Goal: Check status

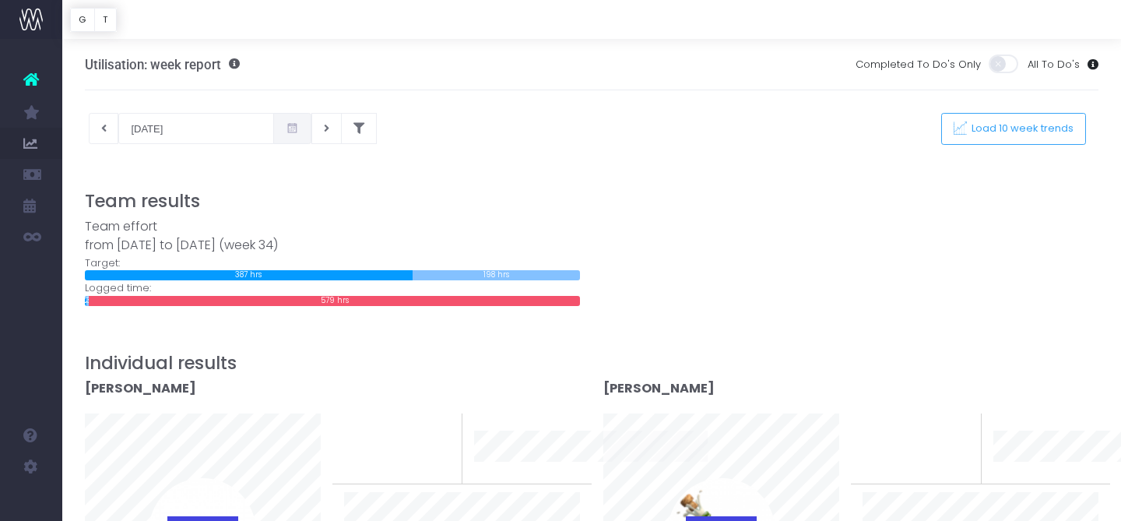
drag, startPoint x: 275, startPoint y: 128, endPoint x: 280, endPoint y: 139, distance: 12.9
click at [275, 128] on span at bounding box center [292, 128] width 38 height 31
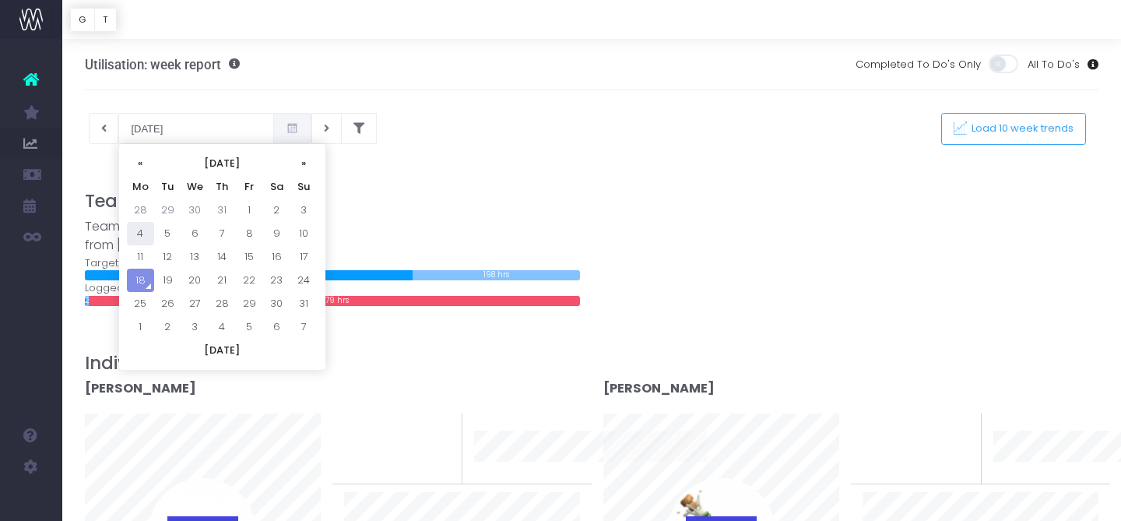
click at [139, 231] on td "4" at bounding box center [140, 233] width 27 height 23
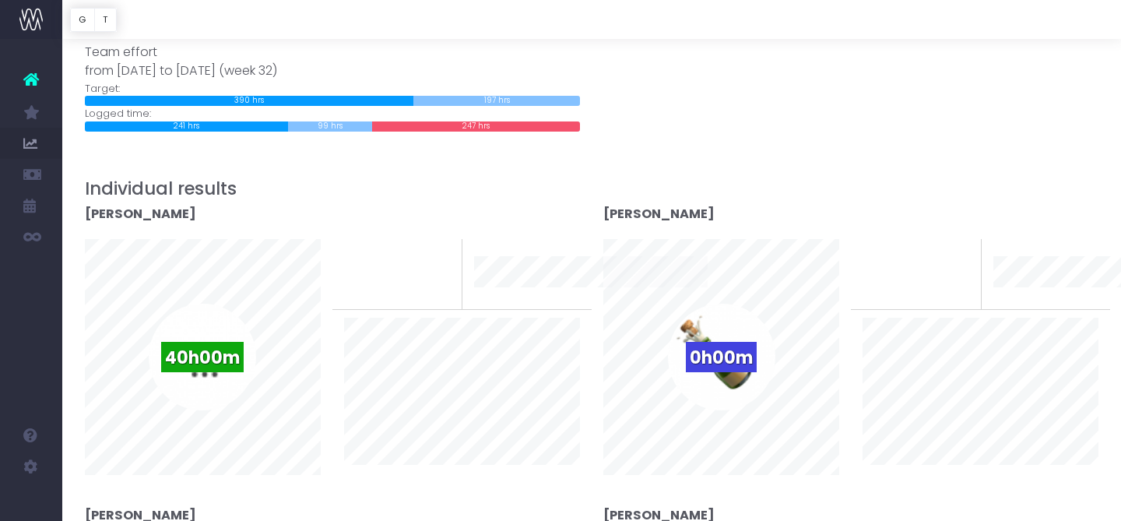
scroll to position [206, 0]
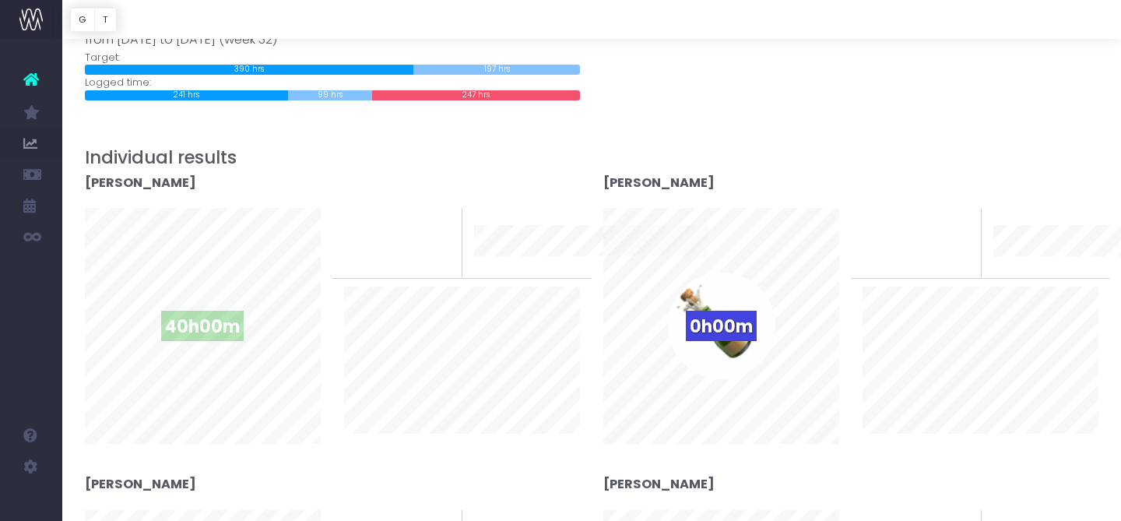
click at [210, 331] on span "40h00m" at bounding box center [202, 326] width 83 height 30
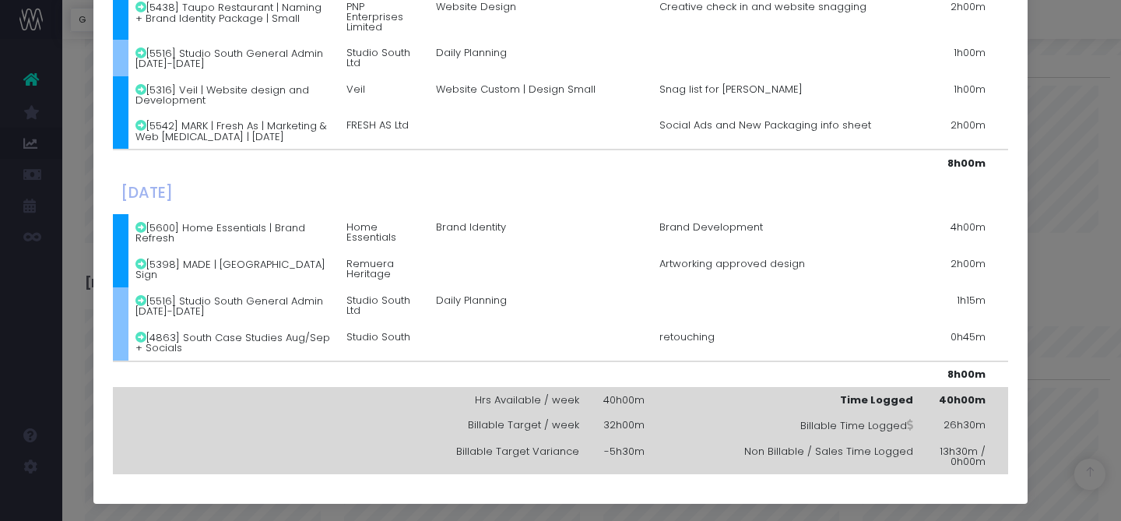
scroll to position [1621, 0]
click at [1054, 306] on div "Details for [PERSON_NAME] × [DATE] [5581] Arc & Ember | Brand Identity Arc & Em…" at bounding box center [560, 260] width 1121 height 521
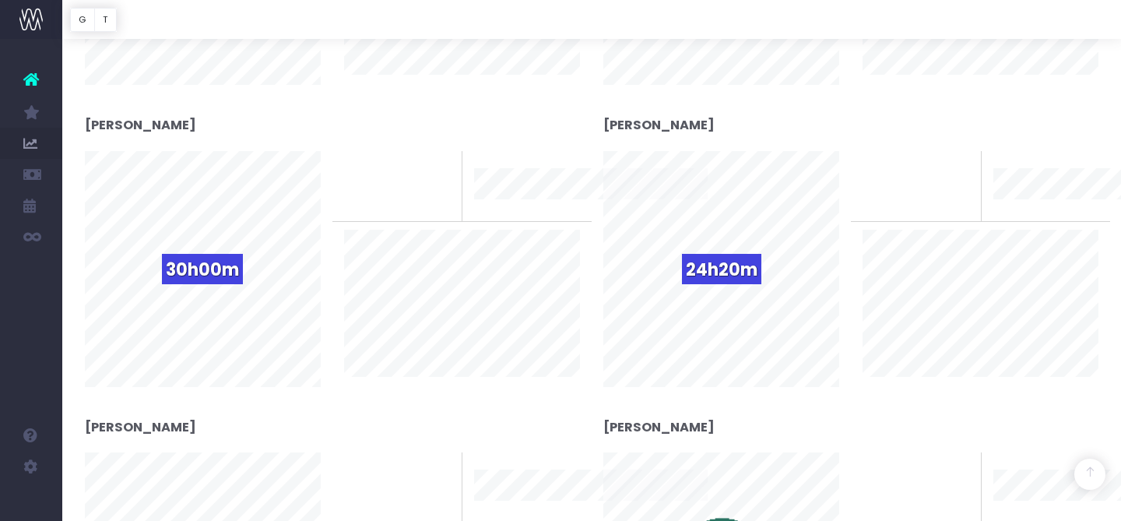
scroll to position [571, 0]
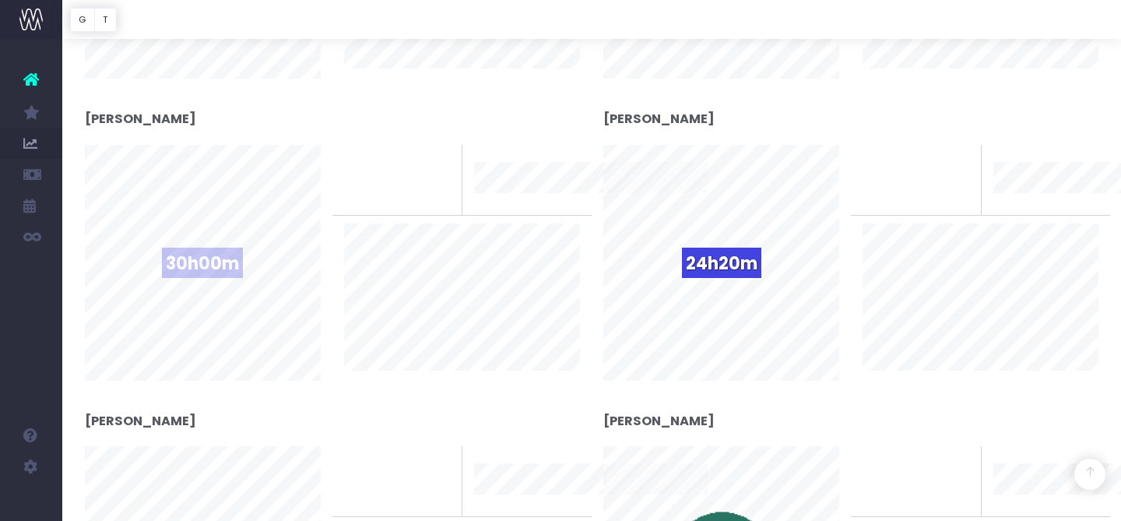
click at [195, 269] on span "30h00m" at bounding box center [202, 263] width 81 height 30
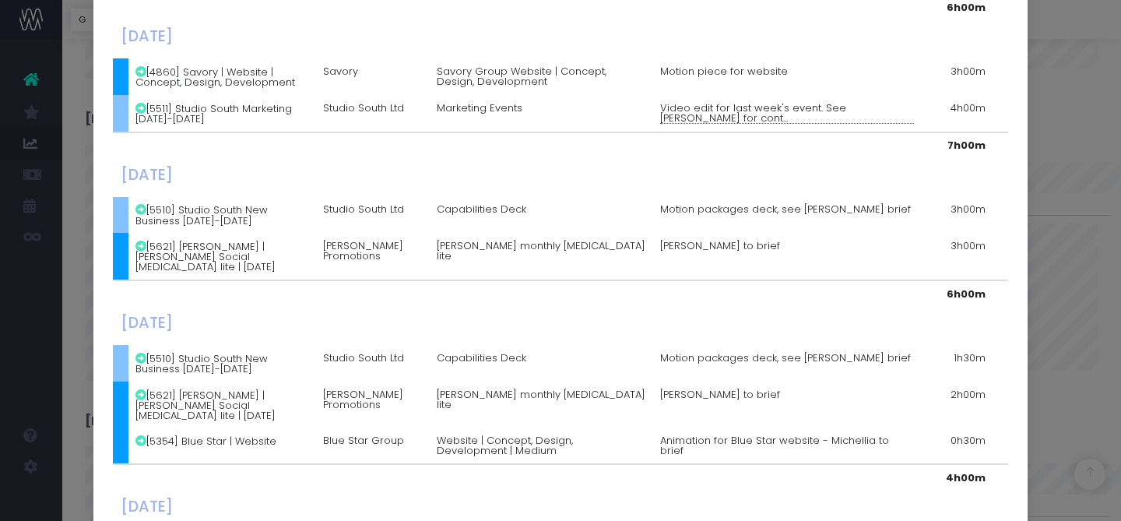
scroll to position [429, 0]
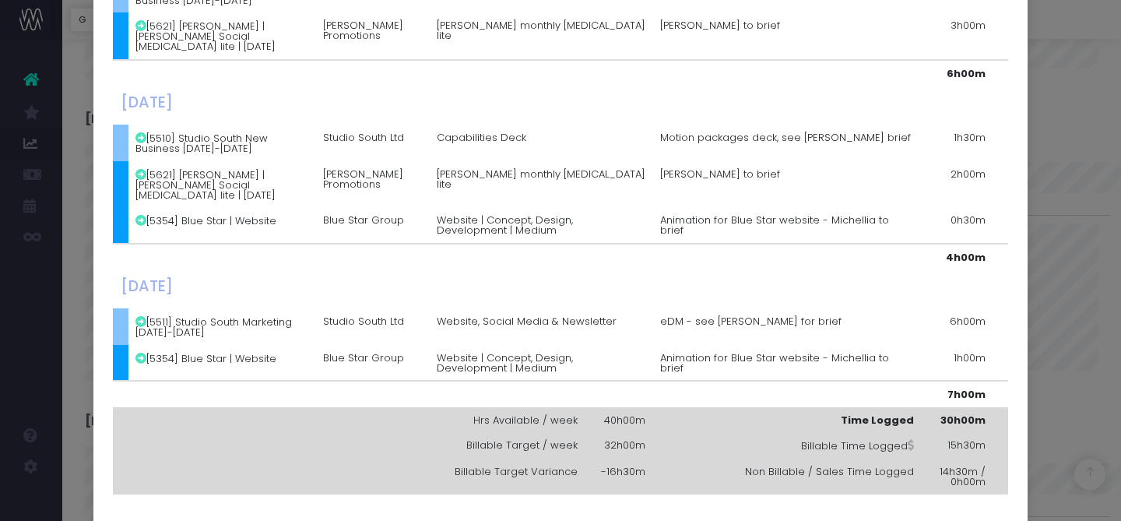
click at [1048, 213] on div "Details for [PERSON_NAME] × [DATE] [4960] Savory | Brand Imagery Shoot Savory T…" at bounding box center [560, 260] width 1121 height 521
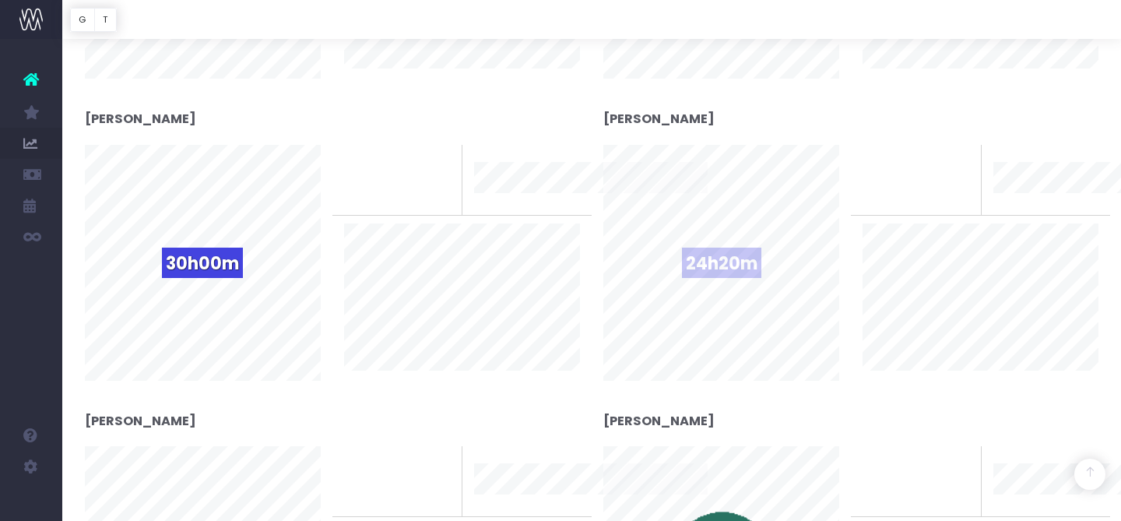
drag, startPoint x: 740, startPoint y: 259, endPoint x: 747, endPoint y: 264, distance: 8.4
click at [740, 259] on span "24h20m" at bounding box center [721, 263] width 79 height 30
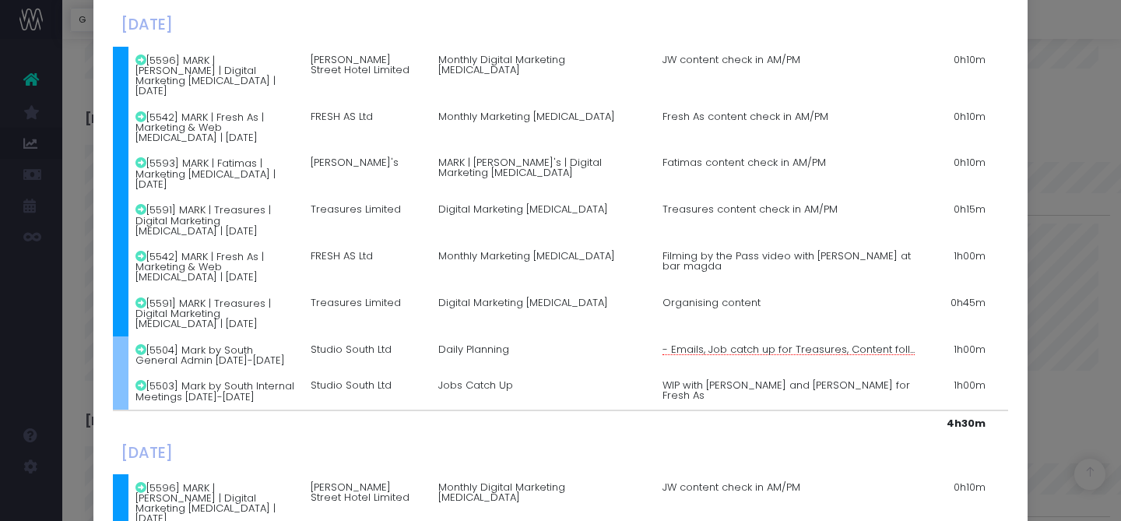
scroll to position [1599, 0]
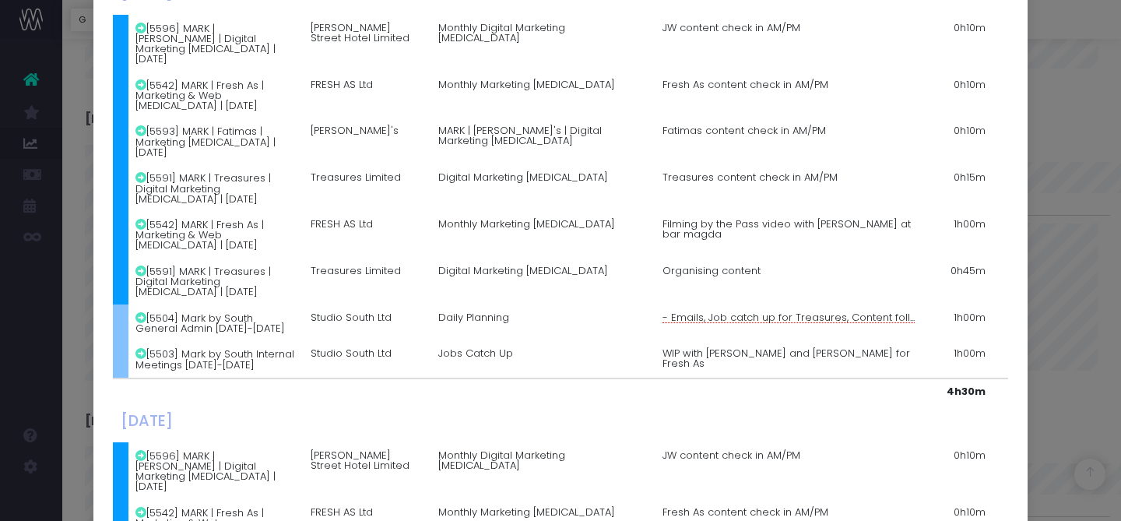
drag, startPoint x: 1029, startPoint y: 121, endPoint x: 1046, endPoint y: 128, distance: 18.5
click at [1029, 122] on div "Details for [PERSON_NAME] × [DATE] [5284] MARK | Trivet | Digital Marketing [ME…" at bounding box center [560, 260] width 1121 height 521
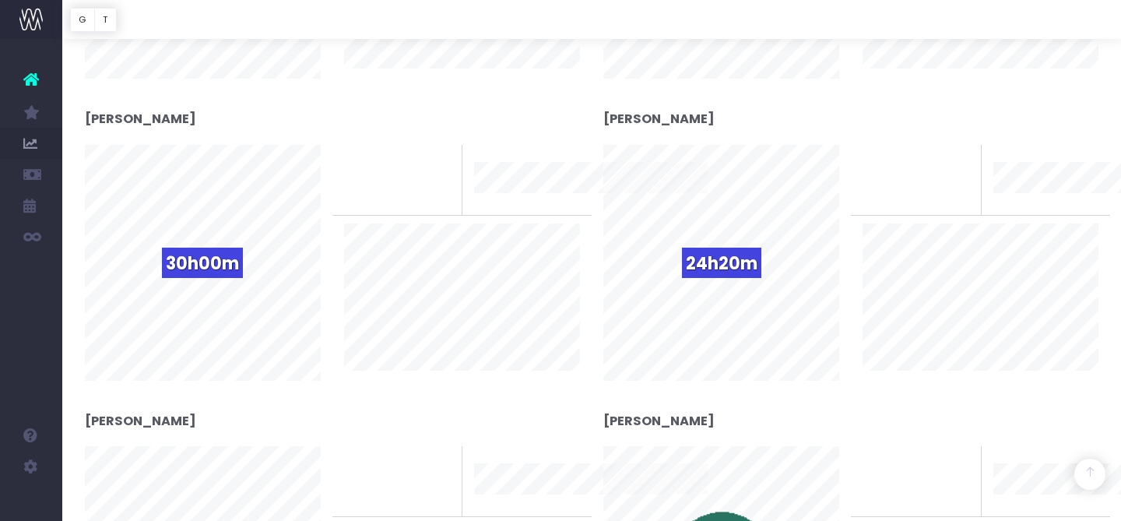
drag, startPoint x: 1046, startPoint y: 128, endPoint x: 1050, endPoint y: 138, distance: 9.8
click at [1046, 128] on div "[PERSON_NAME]" at bounding box center [850, 127] width 495 height 34
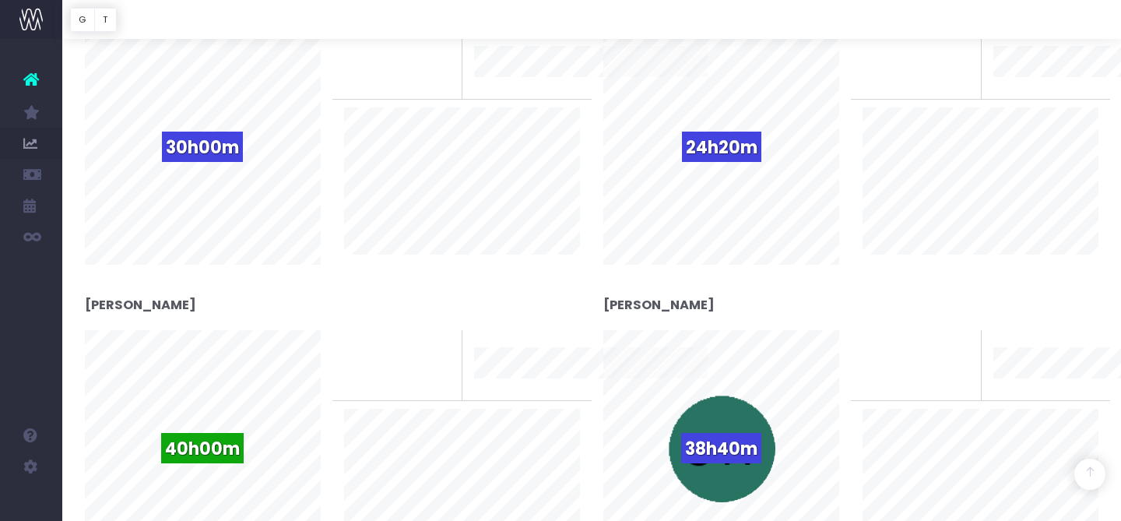
scroll to position [850, 0]
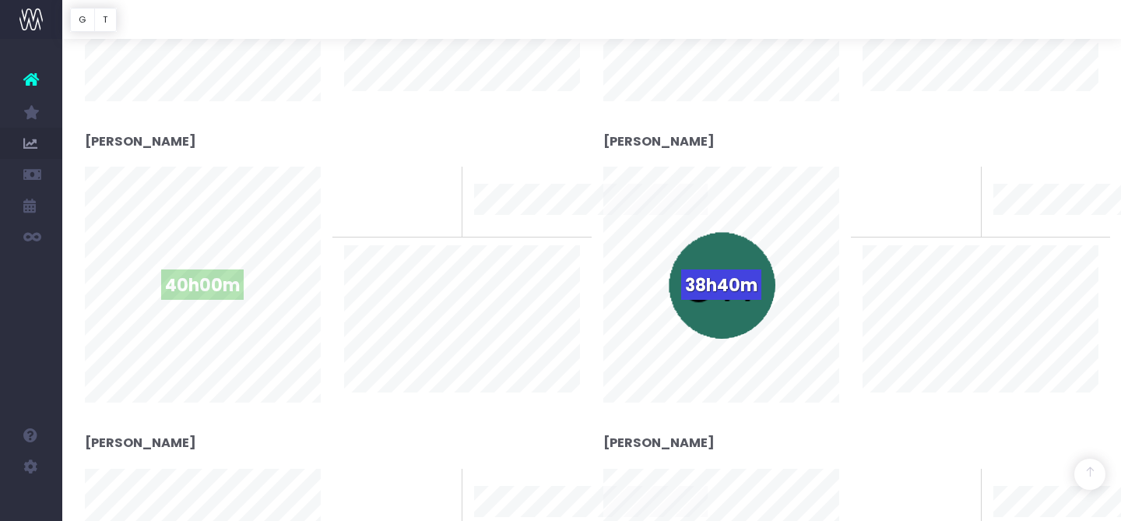
drag, startPoint x: 178, startPoint y: 280, endPoint x: 253, endPoint y: 299, distance: 77.8
click at [178, 280] on span "40h00m" at bounding box center [202, 284] width 83 height 30
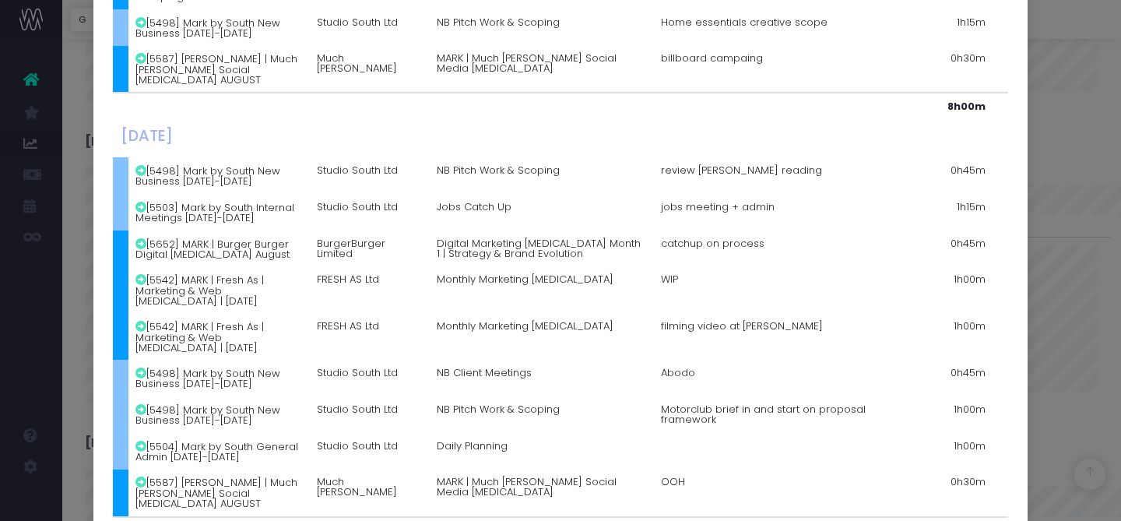
scroll to position [1499, 0]
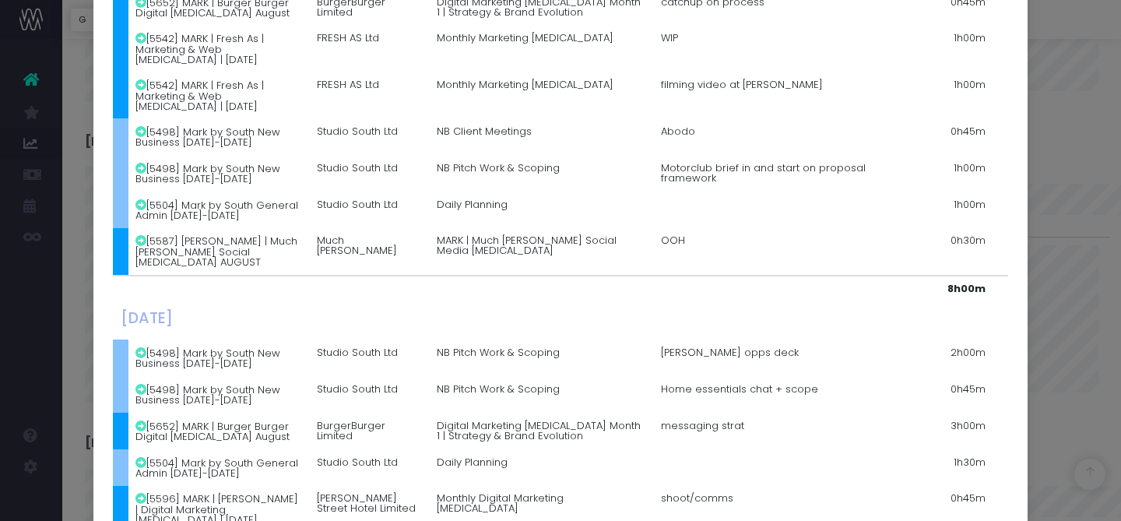
click at [1090, 147] on div "Details for [PERSON_NAME] × [DATE] [5678] MARK | Much [PERSON_NAME] | PR Campai…" at bounding box center [560, 260] width 1121 height 521
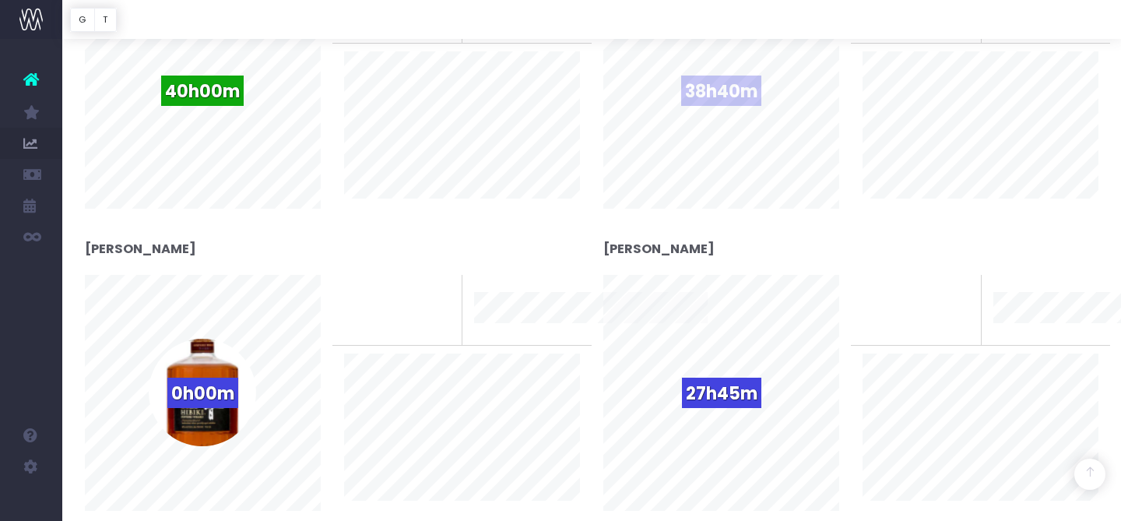
click at [738, 85] on span "38h40m" at bounding box center [721, 91] width 80 height 30
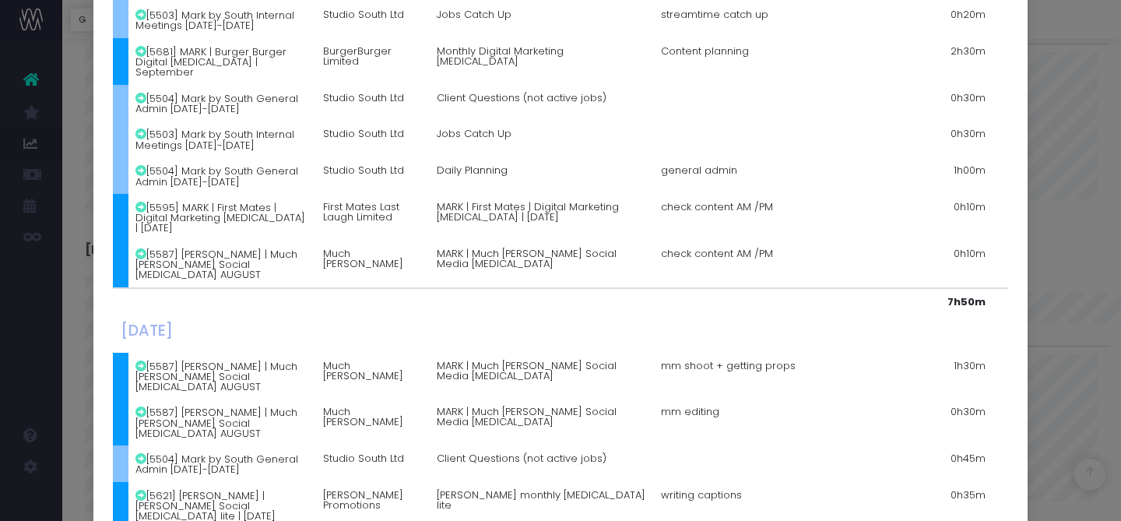
scroll to position [1549, 0]
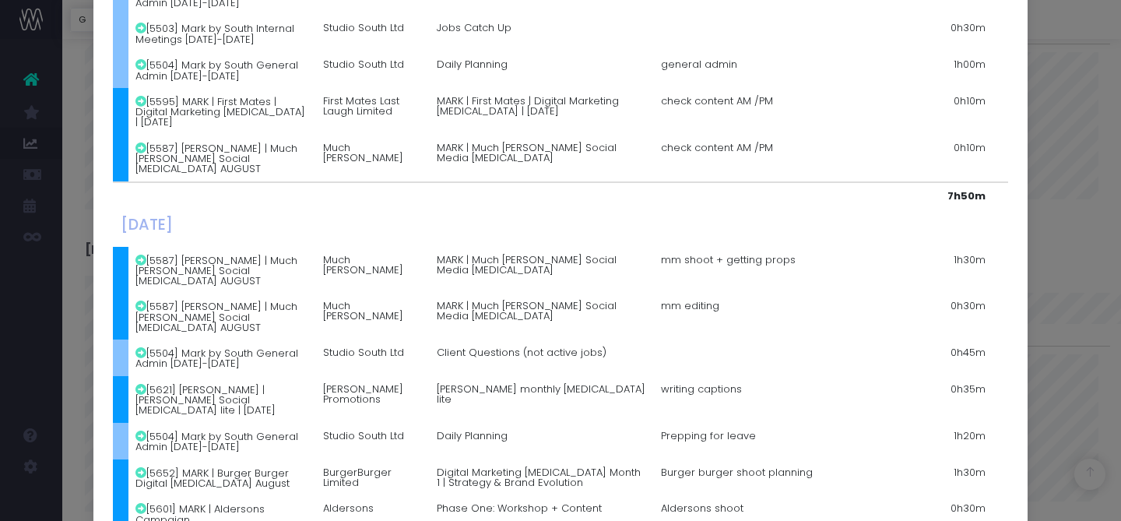
click at [1068, 127] on div "Details for [PERSON_NAME] × [DATE] [5504] Mark by South General Admin [DATE]-[D…" at bounding box center [560, 260] width 1121 height 521
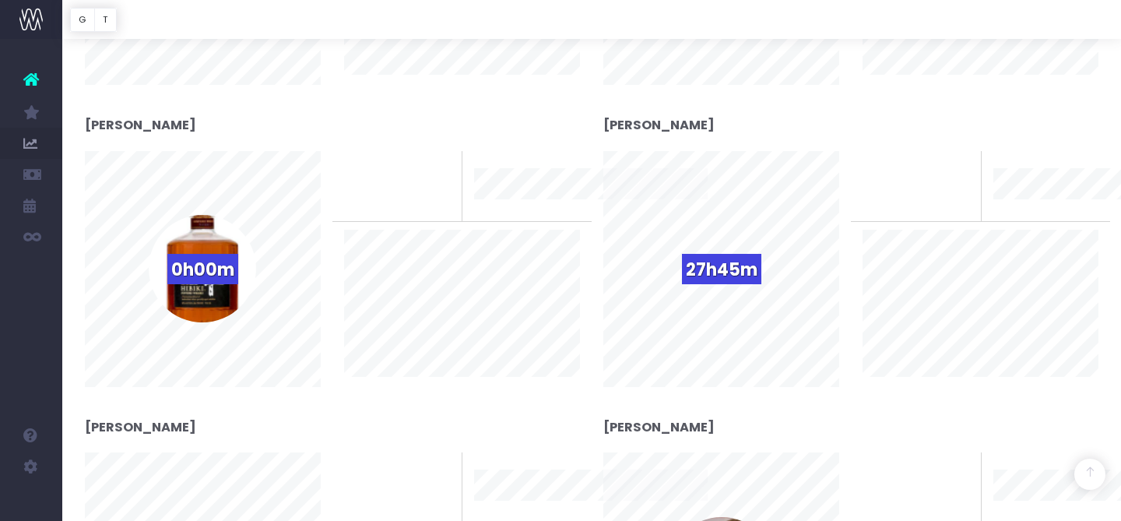
scroll to position [1232, 0]
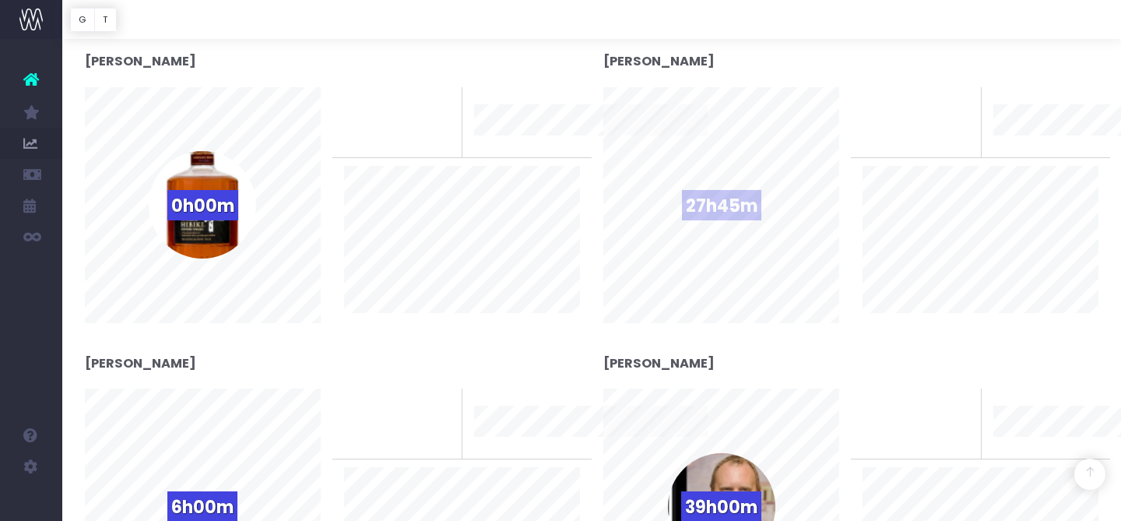
drag, startPoint x: 728, startPoint y: 195, endPoint x: 738, endPoint y: 202, distance: 12.3
click at [728, 195] on span "27h45m" at bounding box center [721, 205] width 79 height 30
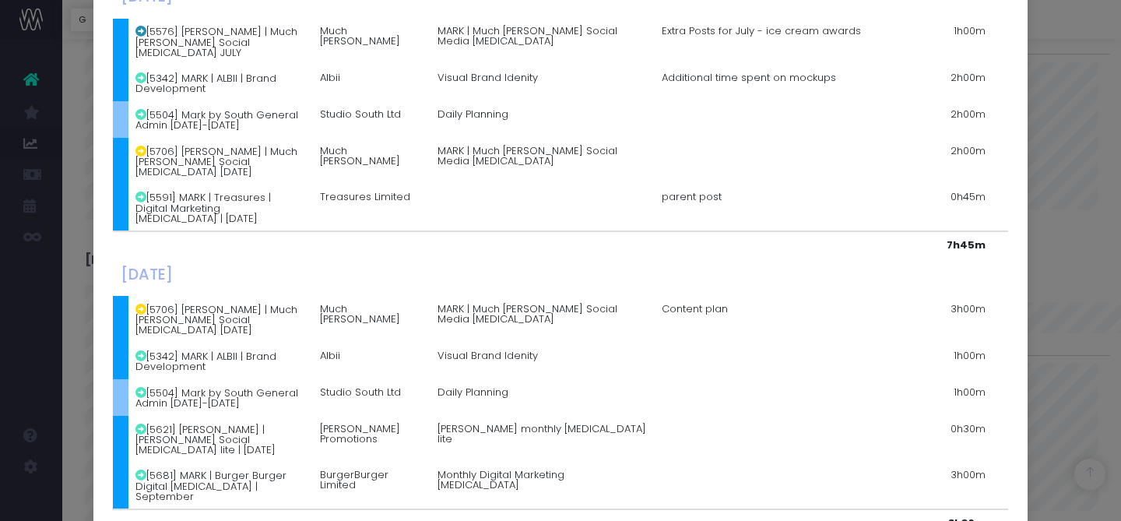
scroll to position [490, 0]
click at [1082, 311] on div "Details for [PERSON_NAME] × [DATE] [5652] MARK | Burger Burger Digital [MEDICAL…" at bounding box center [560, 260] width 1121 height 521
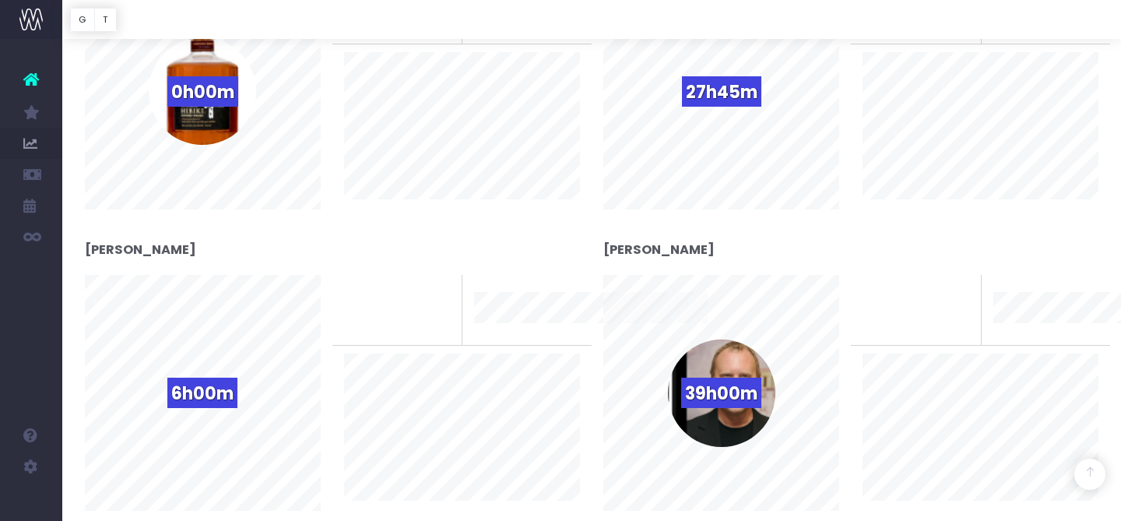
scroll to position [1433, 0]
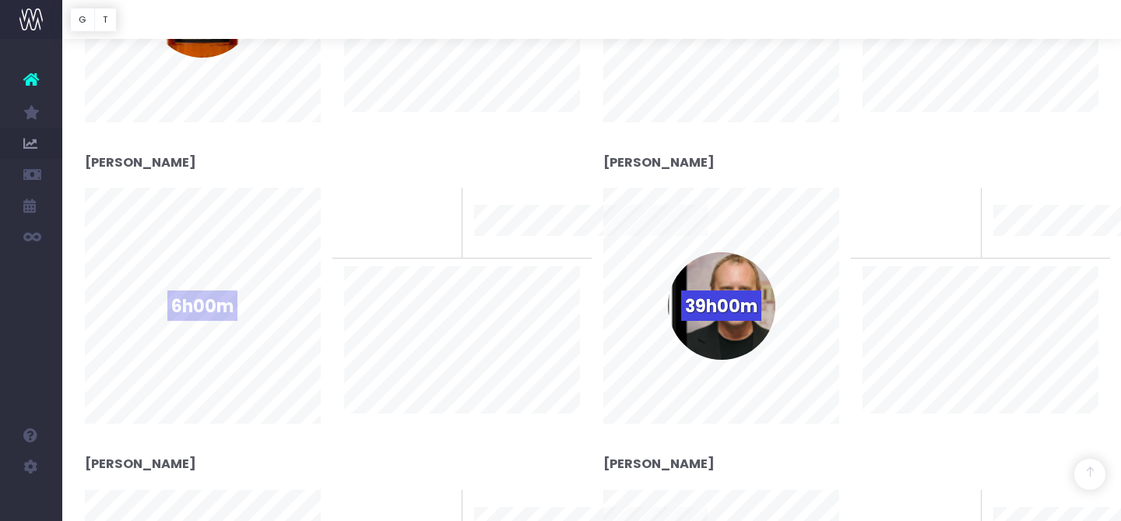
click at [202, 317] on span "6h00m" at bounding box center [202, 305] width 70 height 30
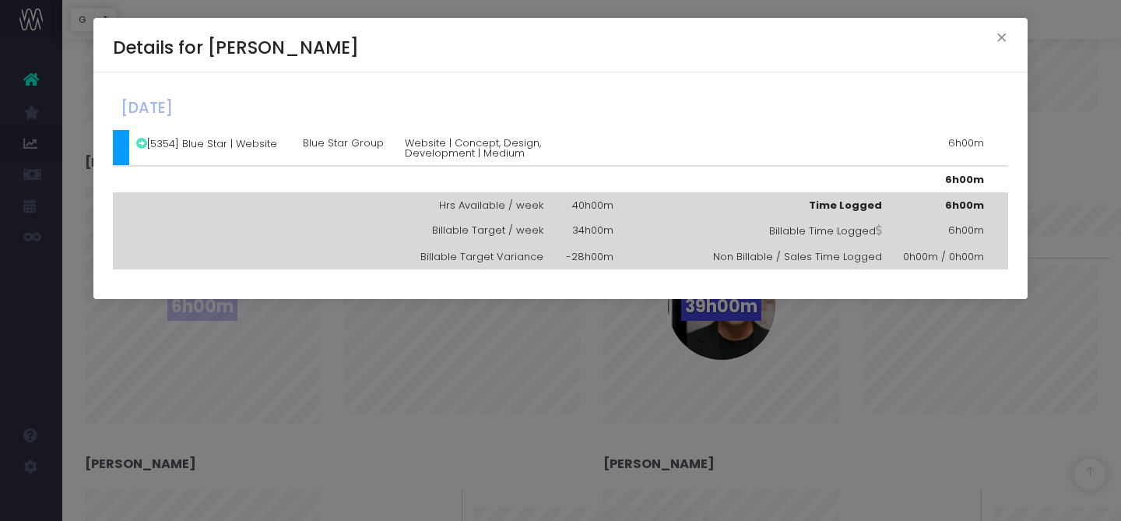
scroll to position [0, 0]
click at [1089, 267] on div "Details for [PERSON_NAME] × [DATE] [5354] Blue Star | Website Blue Star Group W…" at bounding box center [560, 260] width 1121 height 521
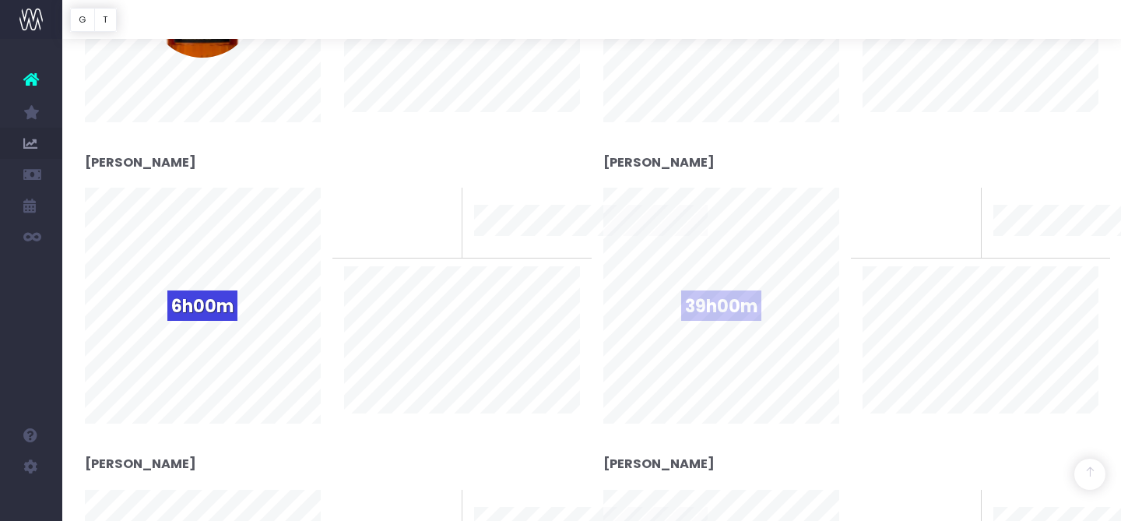
drag, startPoint x: 722, startPoint y: 313, endPoint x: 734, endPoint y: 336, distance: 25.8
click at [722, 313] on span "39h00m" at bounding box center [721, 305] width 80 height 30
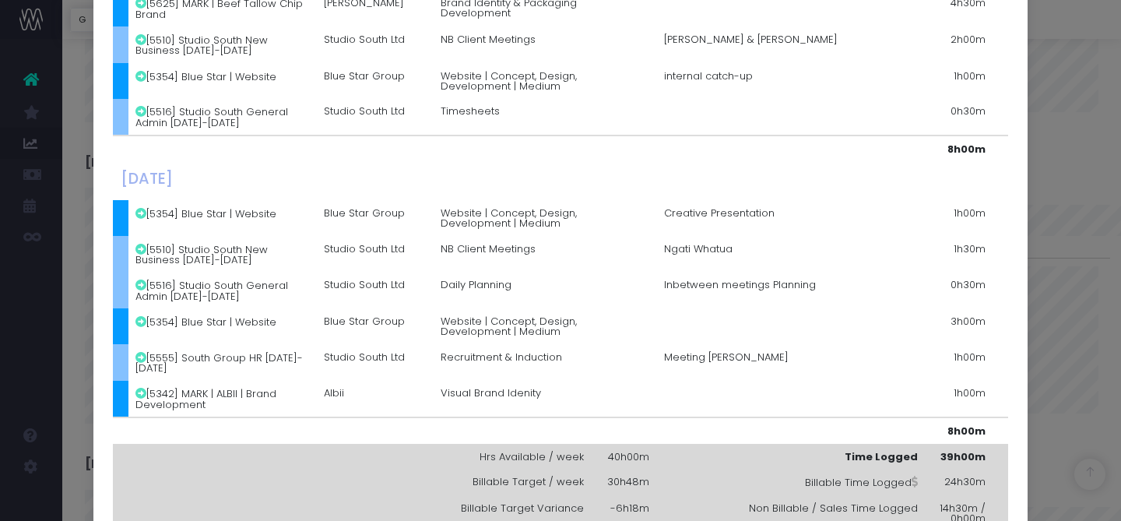
scroll to position [973, 0]
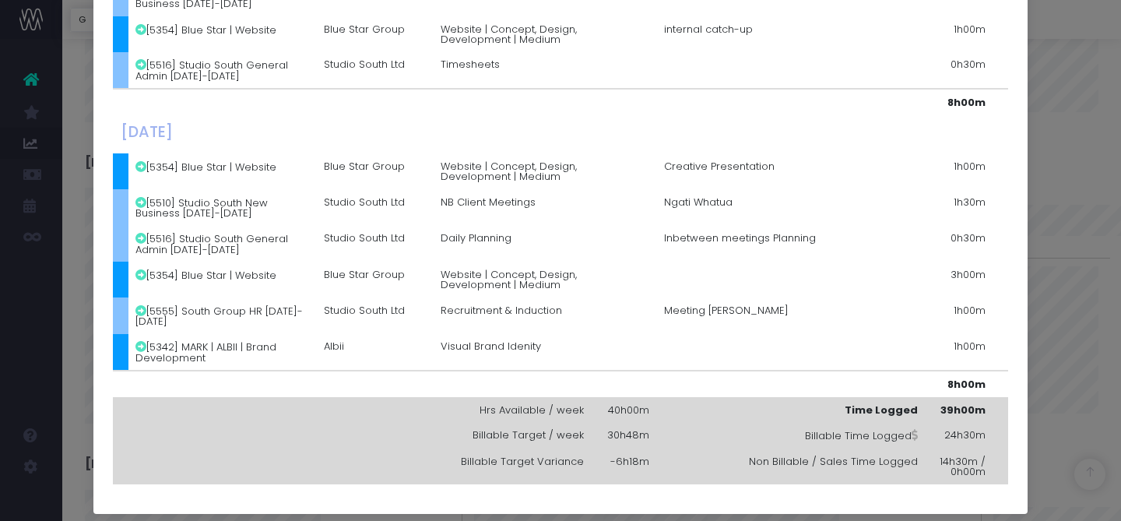
click at [1071, 208] on div "Details for [PERSON_NAME] × [DATE] [5710] MADE | Founders/[PERSON_NAME] Capital…" at bounding box center [560, 260] width 1121 height 521
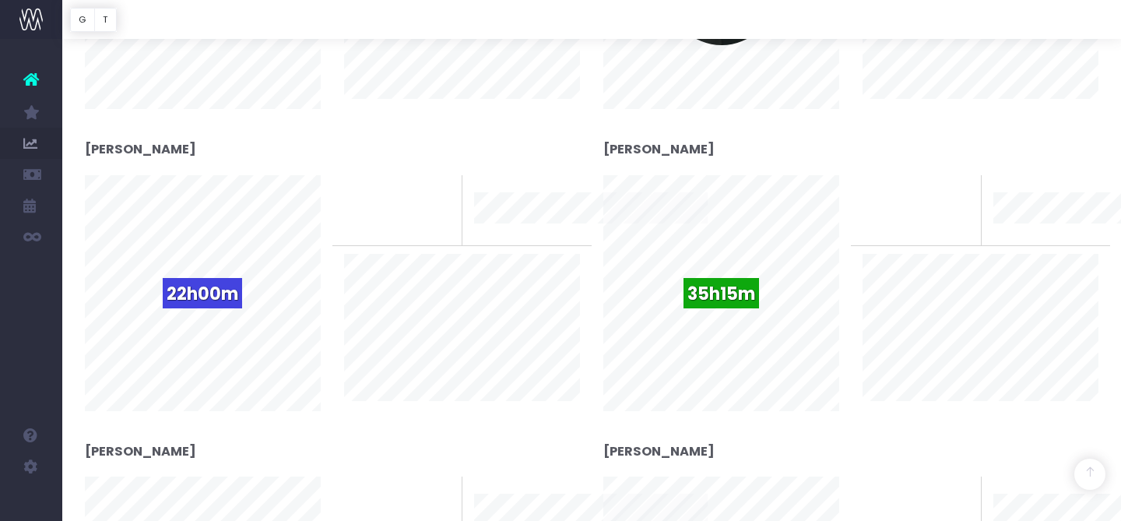
scroll to position [1781, 0]
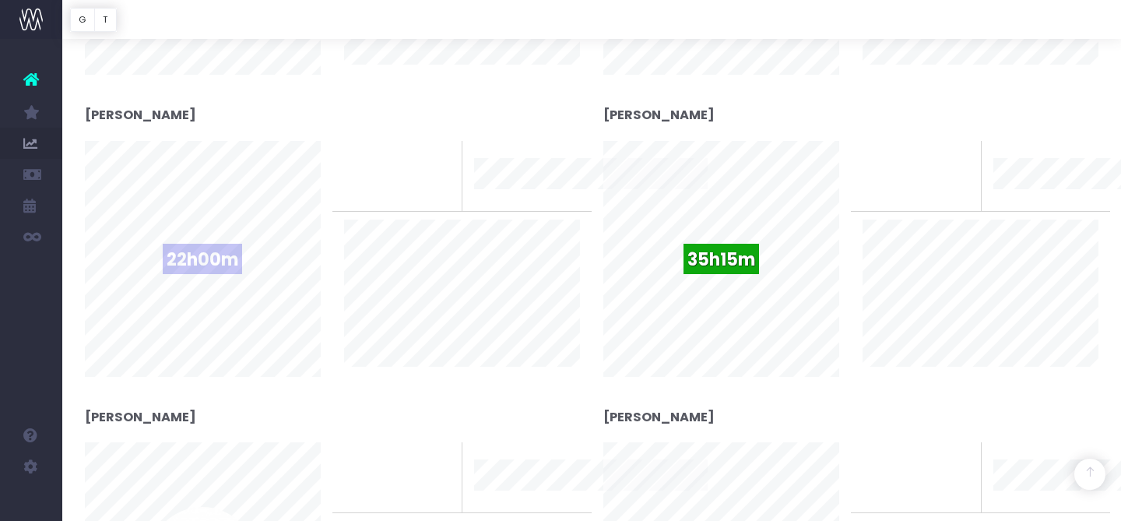
click at [183, 266] on span "22h00m" at bounding box center [202, 259] width 79 height 30
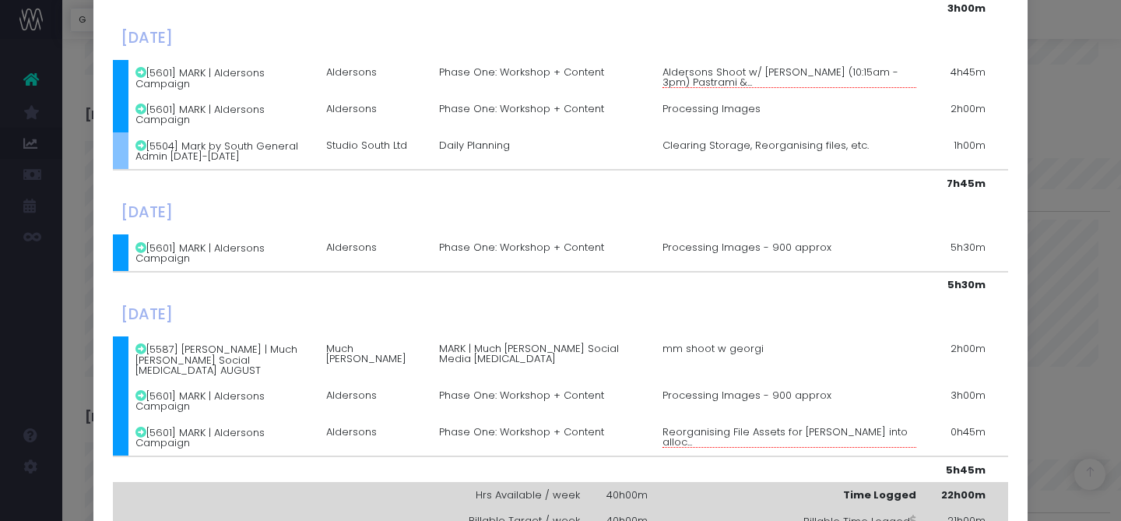
scroll to position [217, 0]
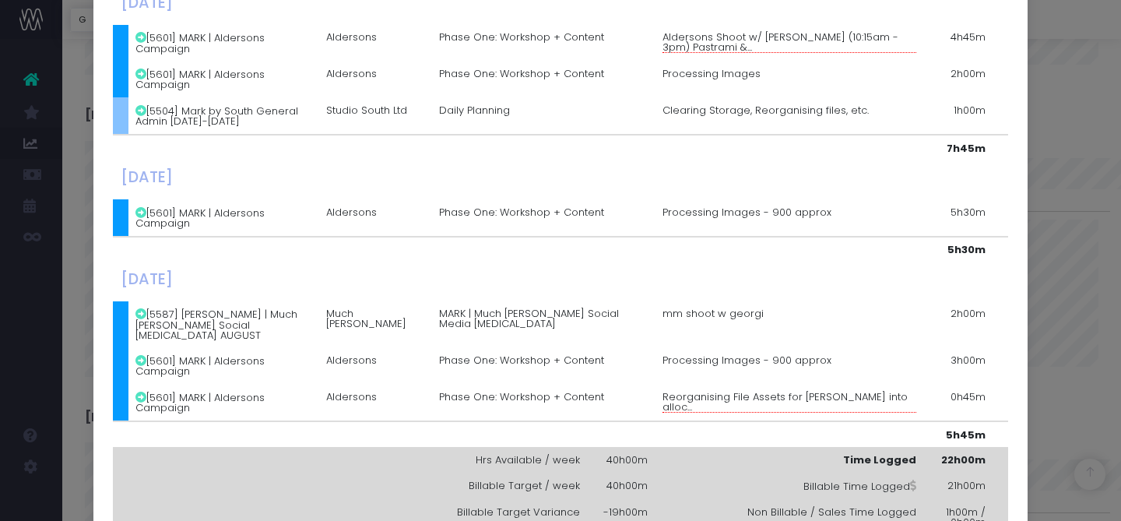
drag, startPoint x: 1082, startPoint y: 181, endPoint x: 1075, endPoint y: 210, distance: 29.6
click at [1082, 181] on div "Details for [PERSON_NAME] × [DATE] [5621] [PERSON_NAME] | [PERSON_NAME] Social …" at bounding box center [560, 260] width 1121 height 521
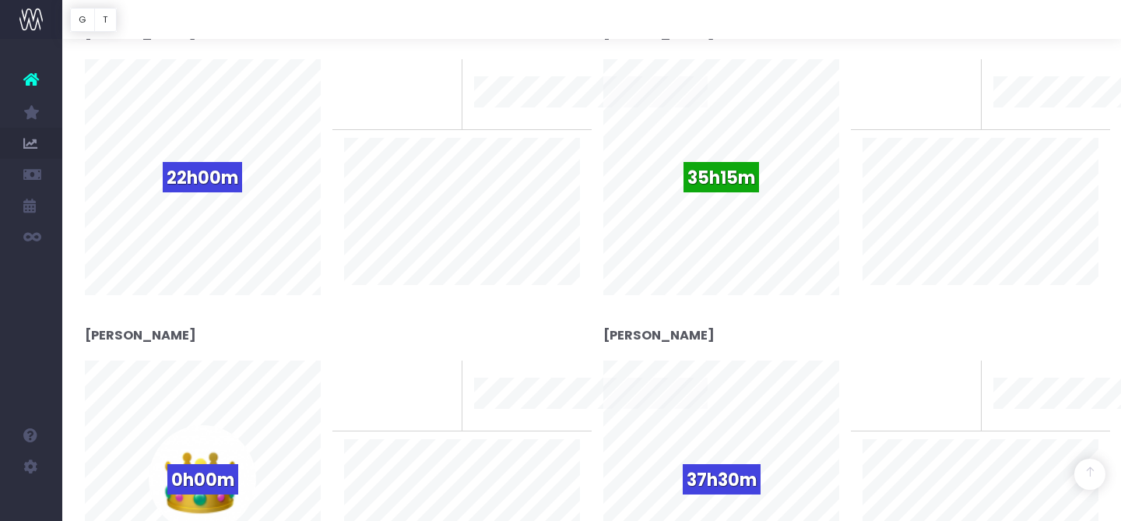
scroll to position [1929, 0]
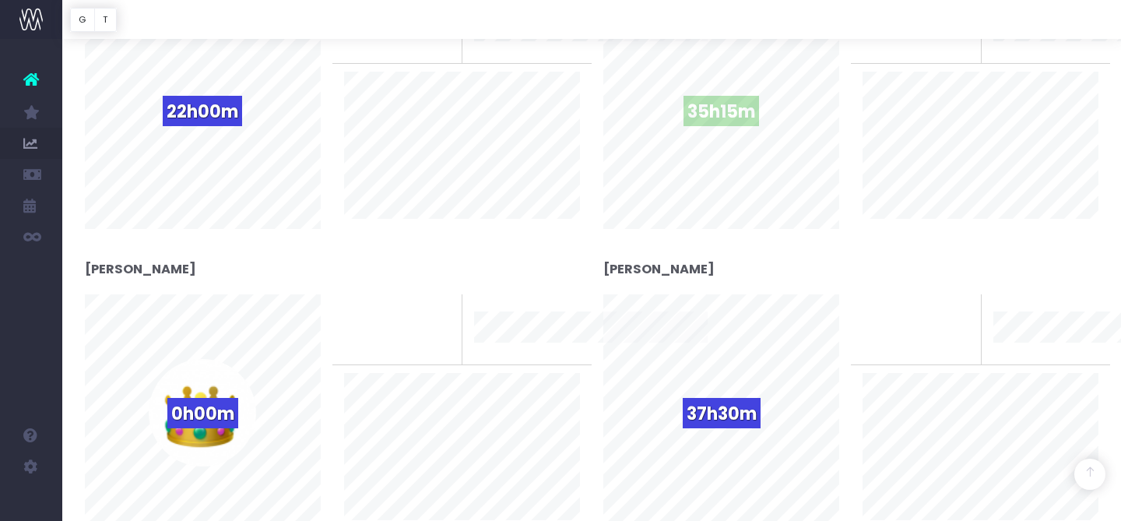
drag, startPoint x: 720, startPoint y: 117, endPoint x: 734, endPoint y: 139, distance: 25.9
click at [720, 118] on span "35h15m" at bounding box center [722, 111] width 76 height 30
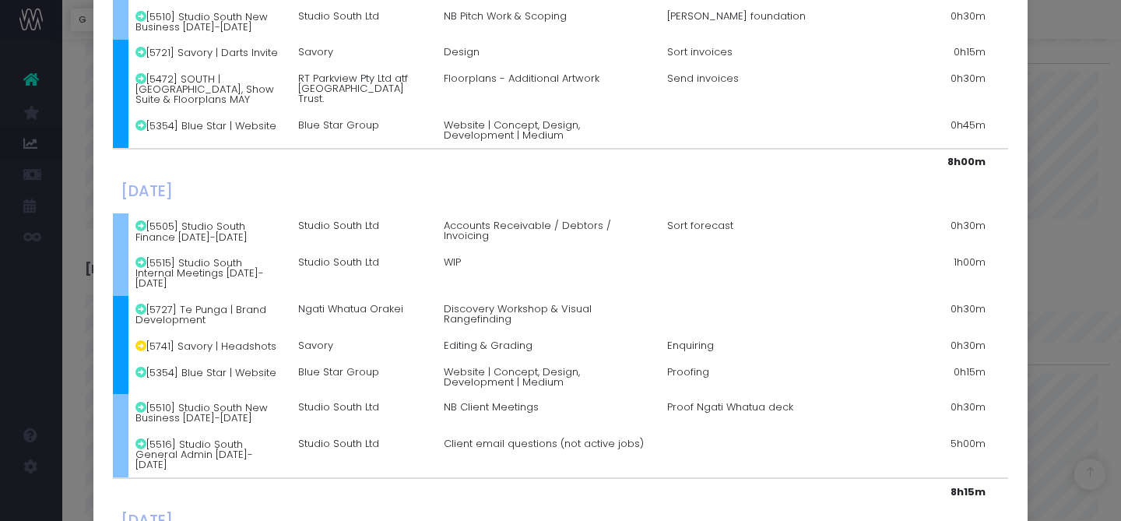
scroll to position [1575, 0]
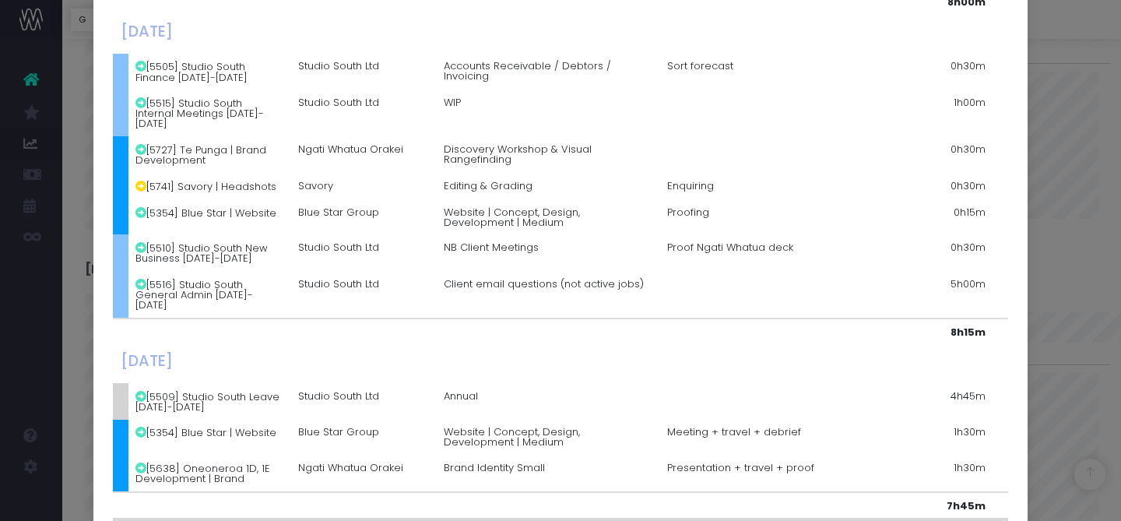
click at [1067, 344] on div "Details for [PERSON_NAME] × [DATE] [5515] Studio South Internal Meetings [DATE]…" at bounding box center [560, 260] width 1121 height 521
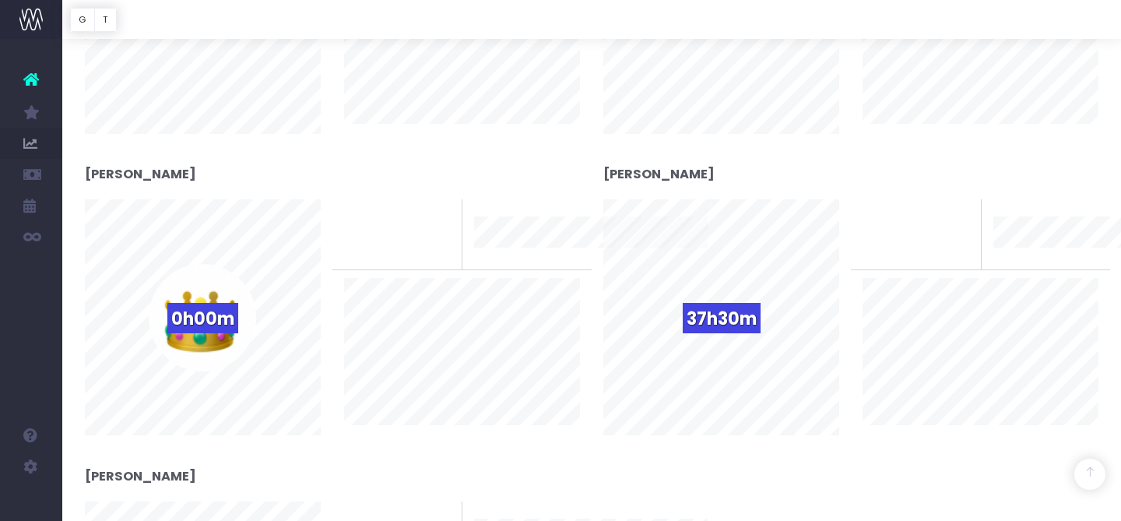
scroll to position [2091, 0]
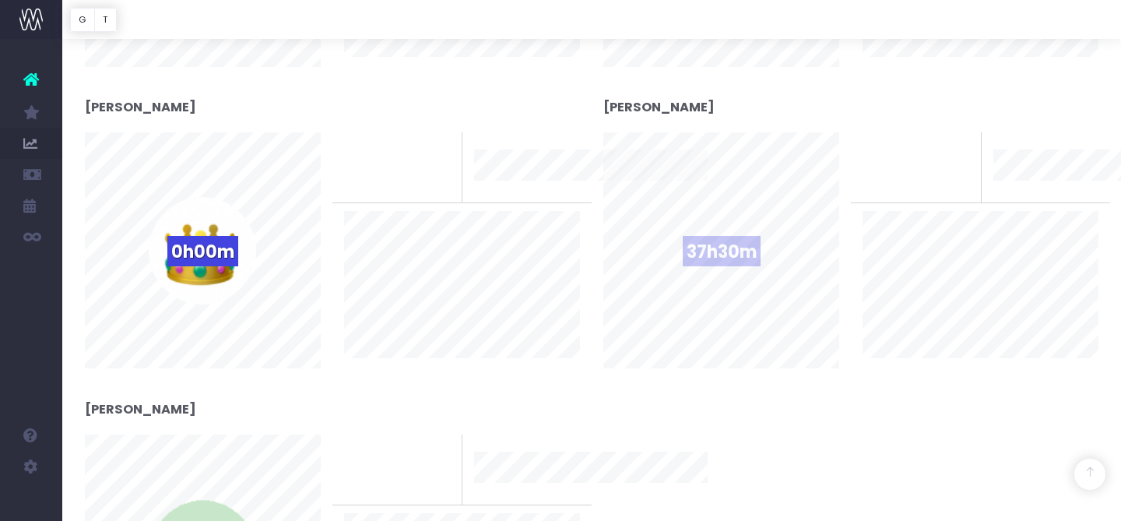
drag, startPoint x: 732, startPoint y: 257, endPoint x: 835, endPoint y: 372, distance: 154.9
click at [732, 257] on span "37h30m" at bounding box center [722, 251] width 78 height 30
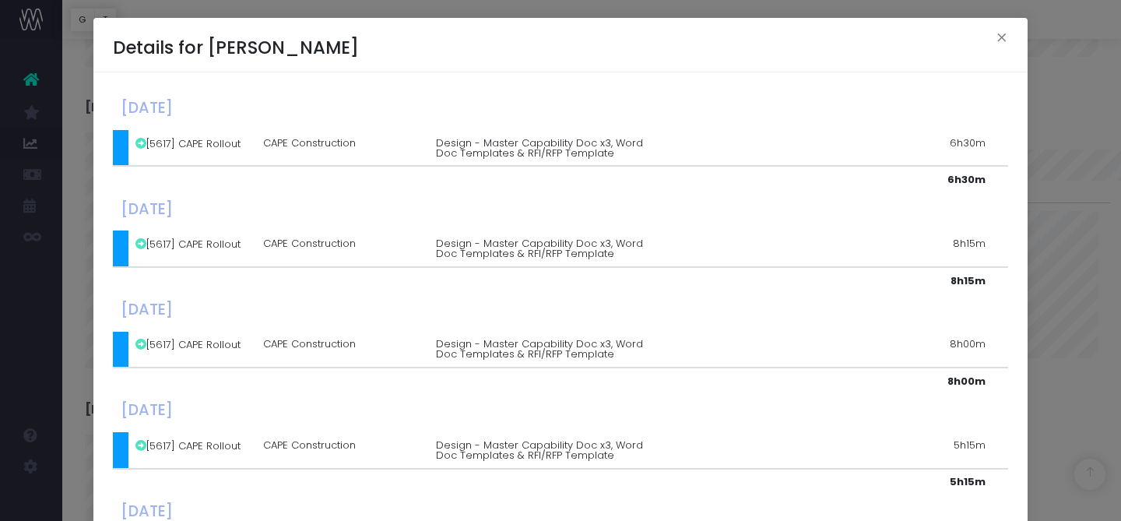
scroll to position [255, 0]
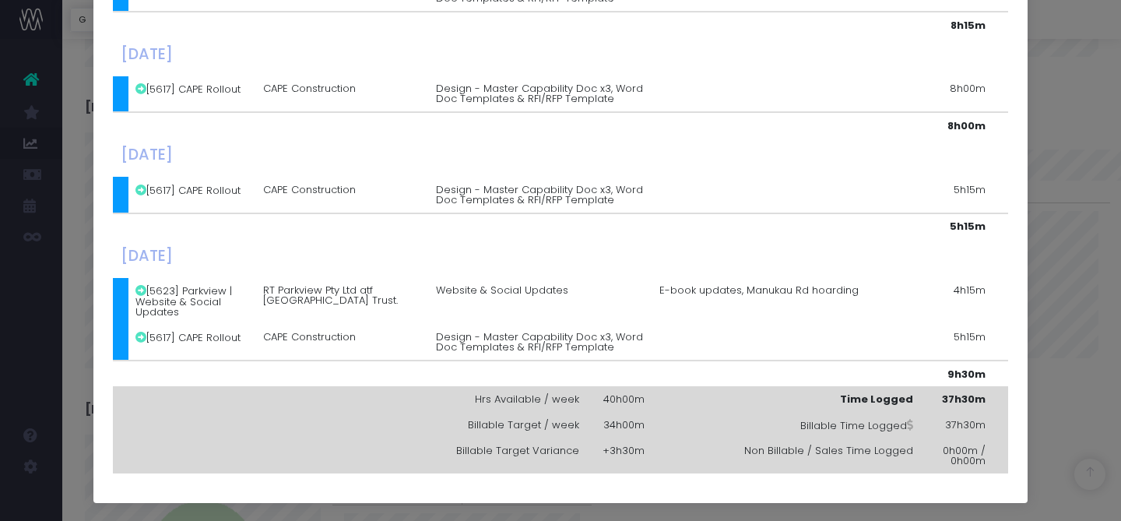
click at [1032, 168] on div "Details for [PERSON_NAME] × [DATE] [5617] CAPE Rollout CAPE Construction Design…" at bounding box center [560, 260] width 1121 height 521
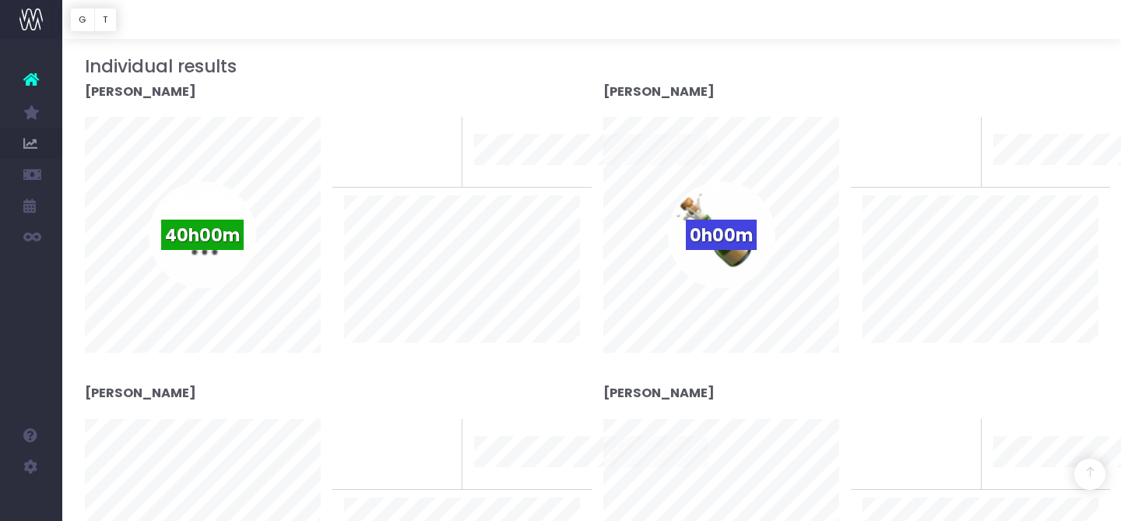
scroll to position [0, 0]
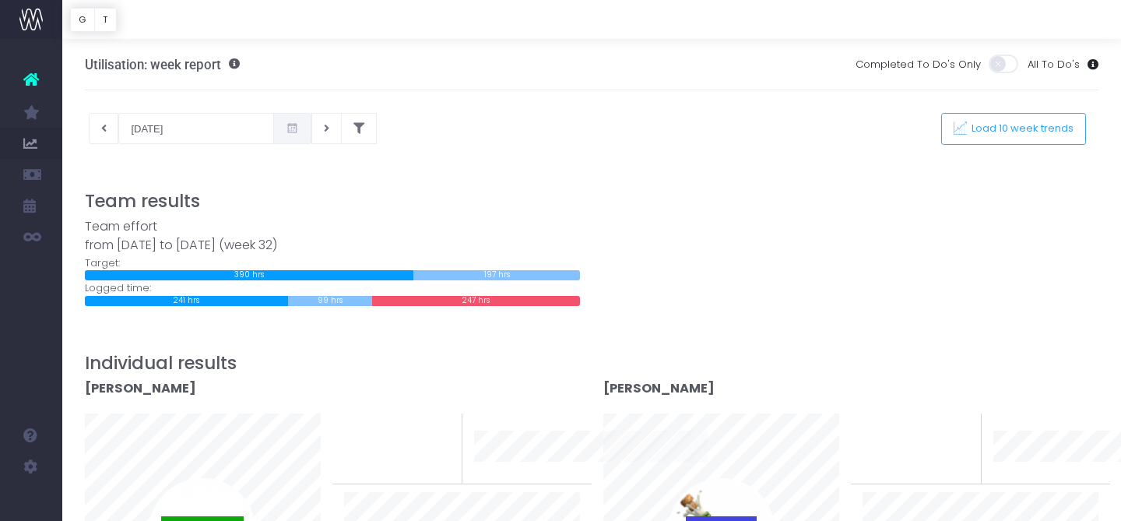
click at [286, 128] on icon at bounding box center [292, 128] width 13 height 0
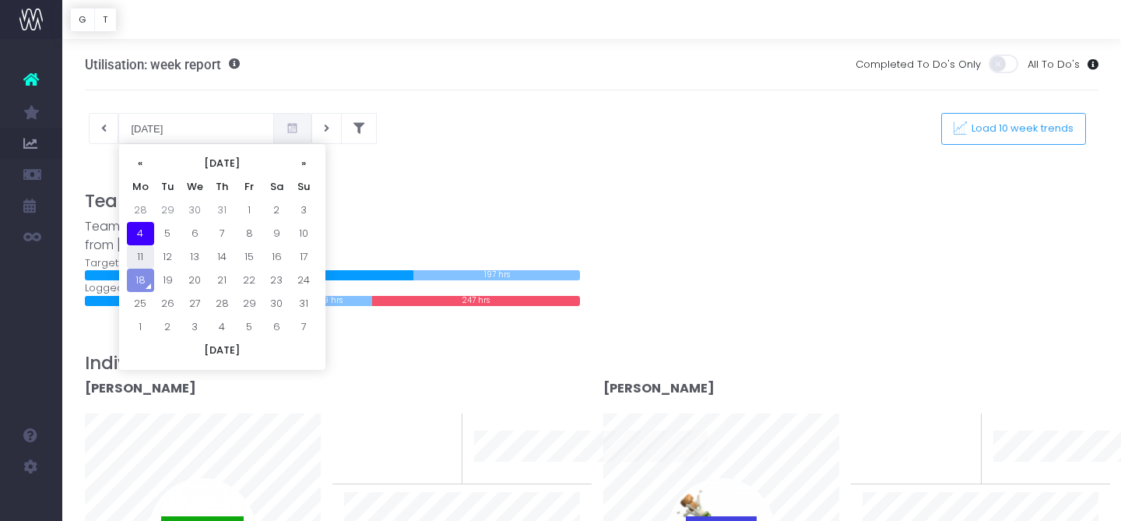
click at [129, 257] on td "11" at bounding box center [140, 256] width 27 height 23
type input "[DATE]"
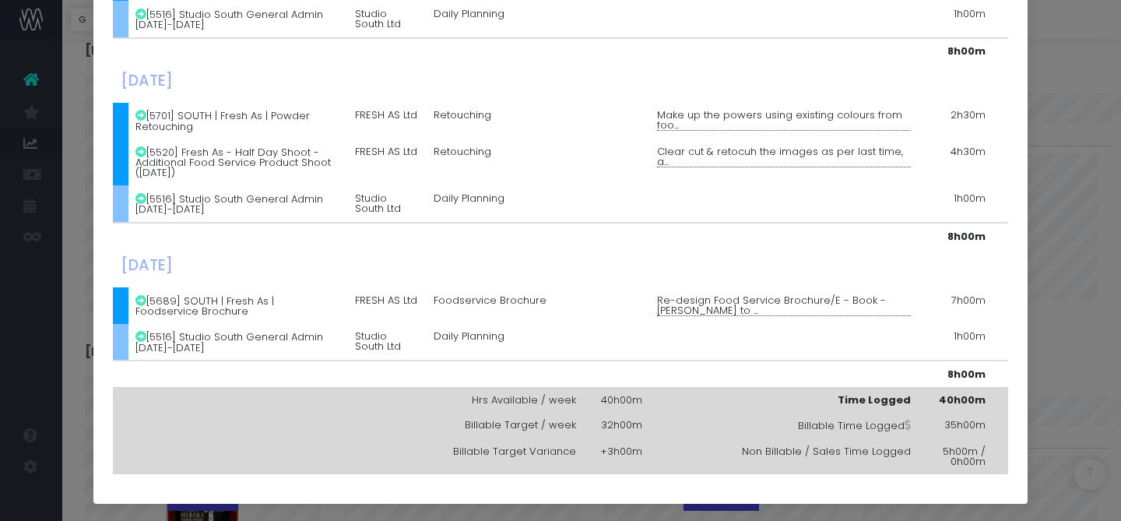
scroll to position [947, 0]
click at [1050, 142] on div "Details for [PERSON_NAME] × [DATE] [5600] Home Essentials | Brand Refresh Home …" at bounding box center [560, 260] width 1121 height 521
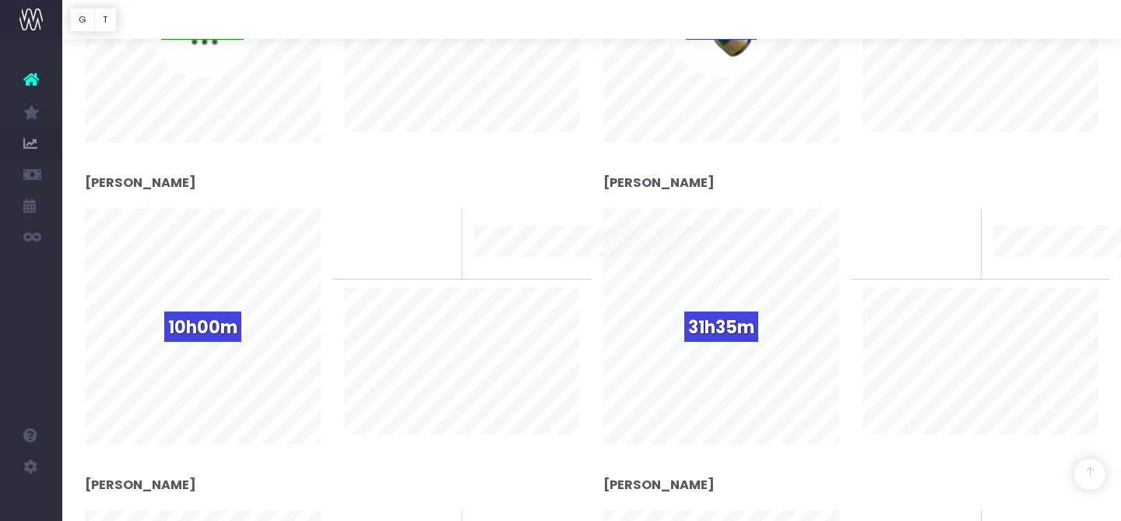
scroll to position [533, 0]
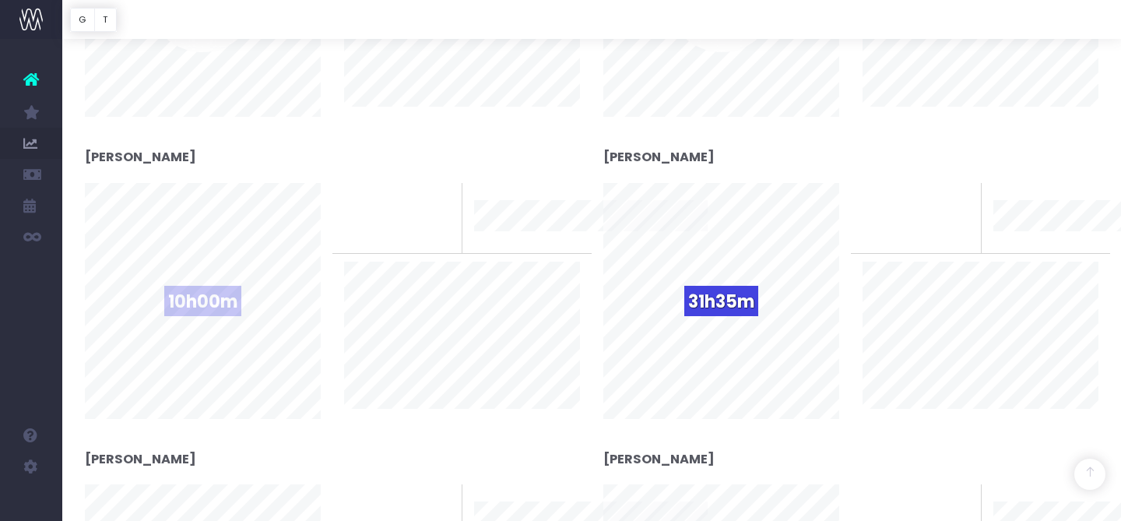
click at [223, 303] on span "10h00m" at bounding box center [202, 301] width 77 height 30
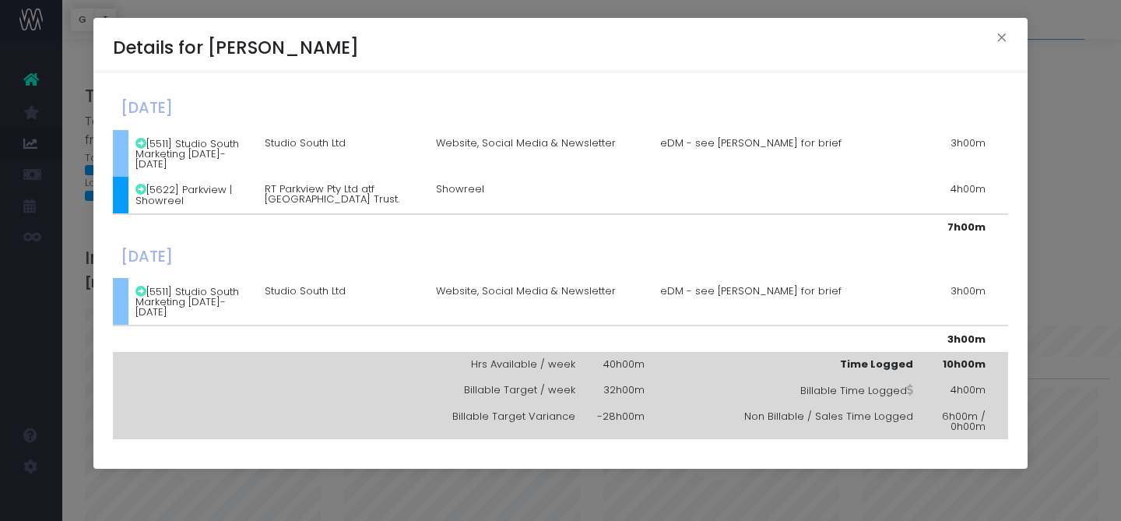
scroll to position [86, 0]
click at [1032, 315] on div "Details for [PERSON_NAME] × [DATE] [5511] Studio South Marketing [DATE]-[DATE] …" at bounding box center [560, 260] width 1121 height 521
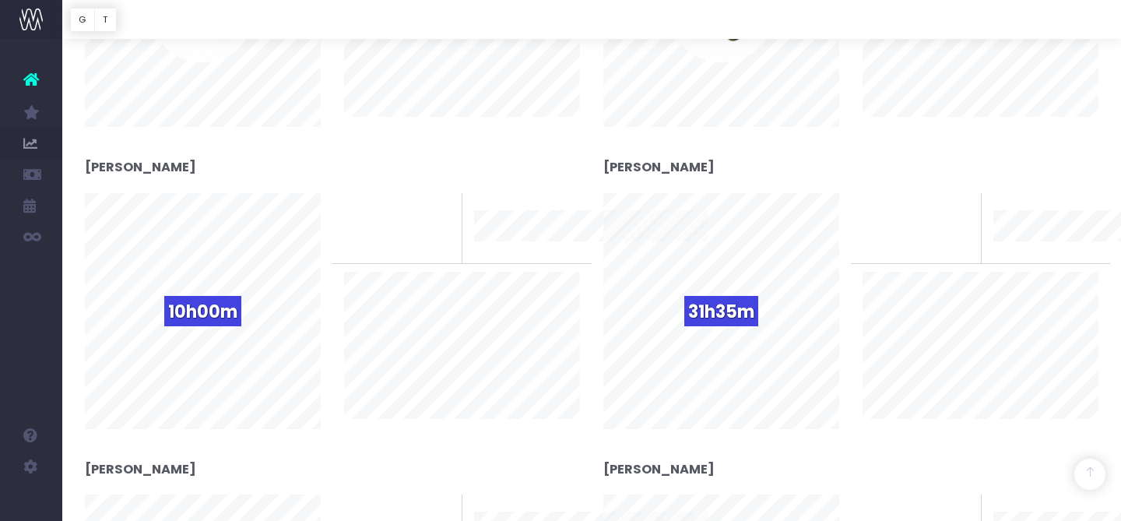
scroll to position [536, 0]
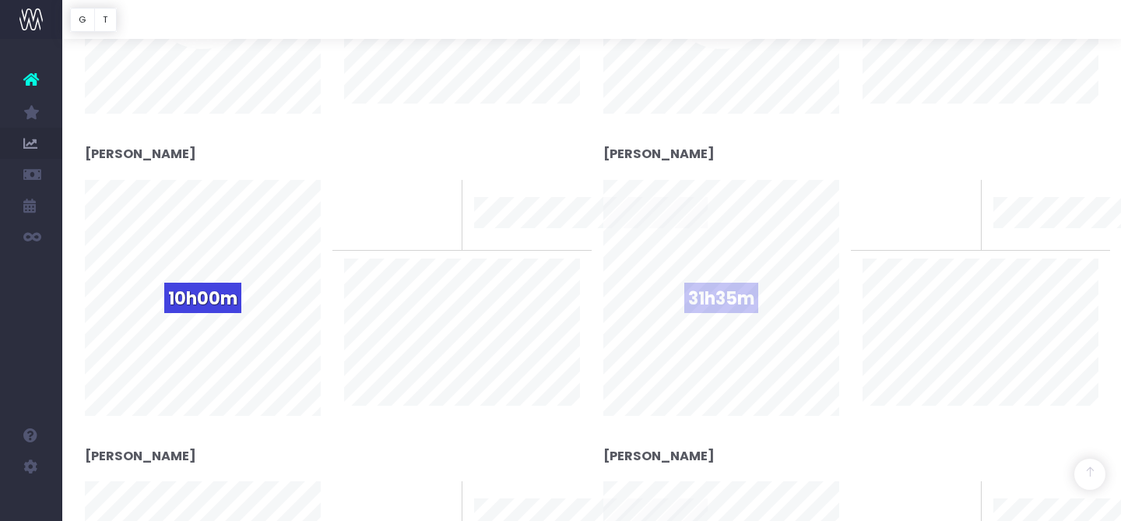
drag, startPoint x: 718, startPoint y: 318, endPoint x: 721, endPoint y: 328, distance: 9.8
click at [718, 318] on div "31h35m" at bounding box center [721, 297] width 107 height 107
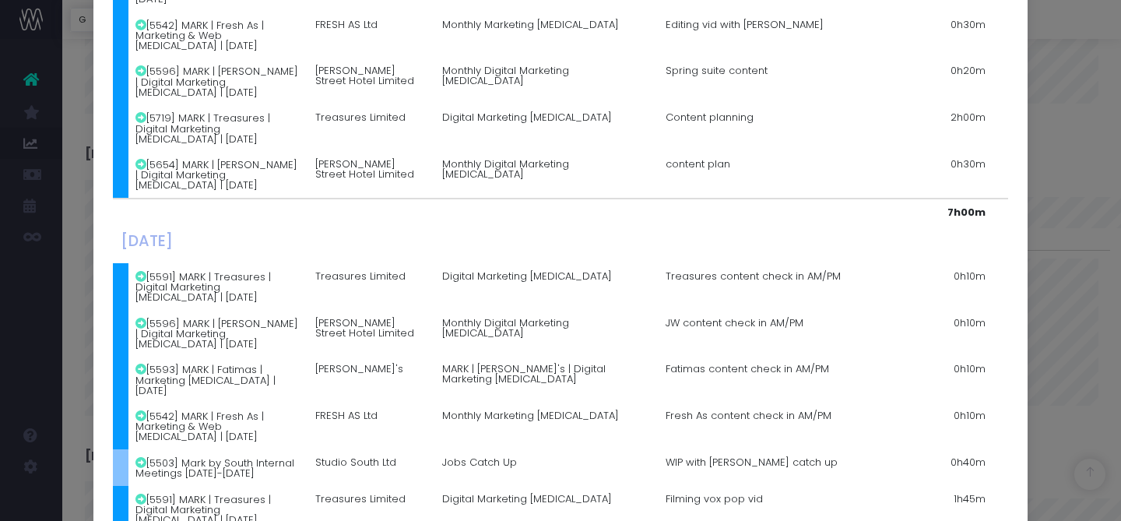
scroll to position [1926, 0]
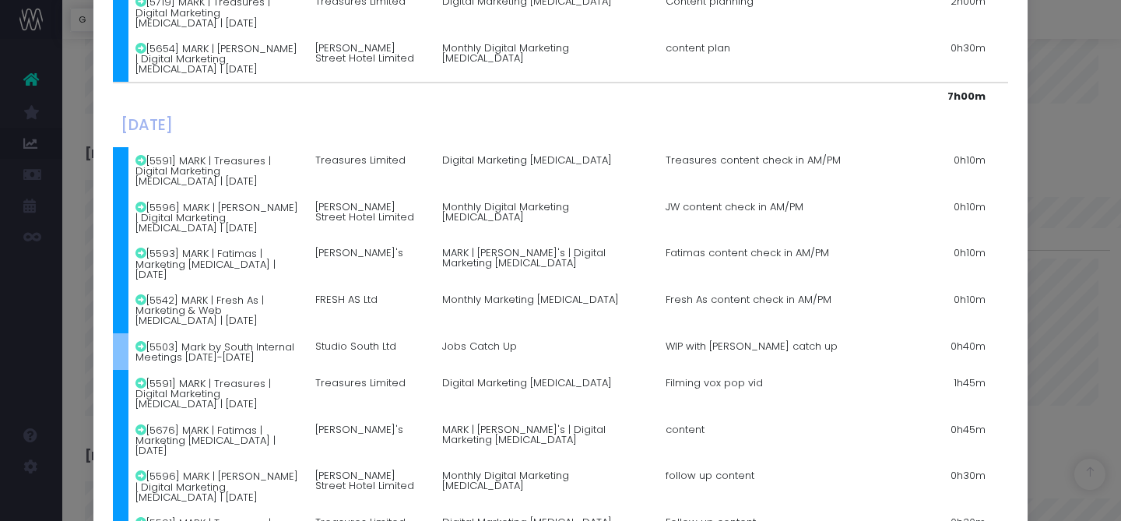
click at [1053, 186] on div "Details for [PERSON_NAME] × [DATE] [5719] MARK | Treasures | Digital Marketing …" at bounding box center [560, 260] width 1121 height 521
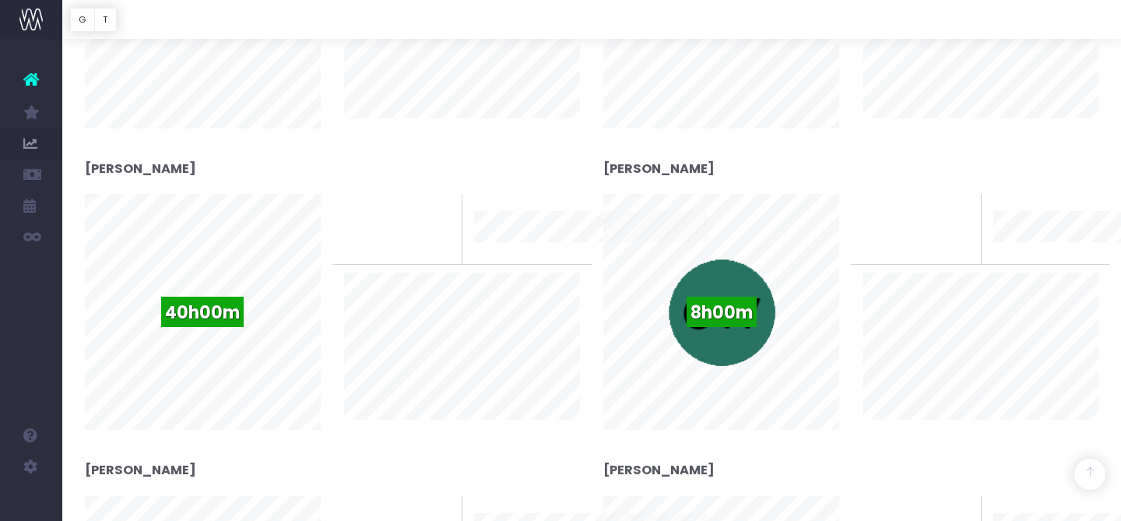
scroll to position [829, 0]
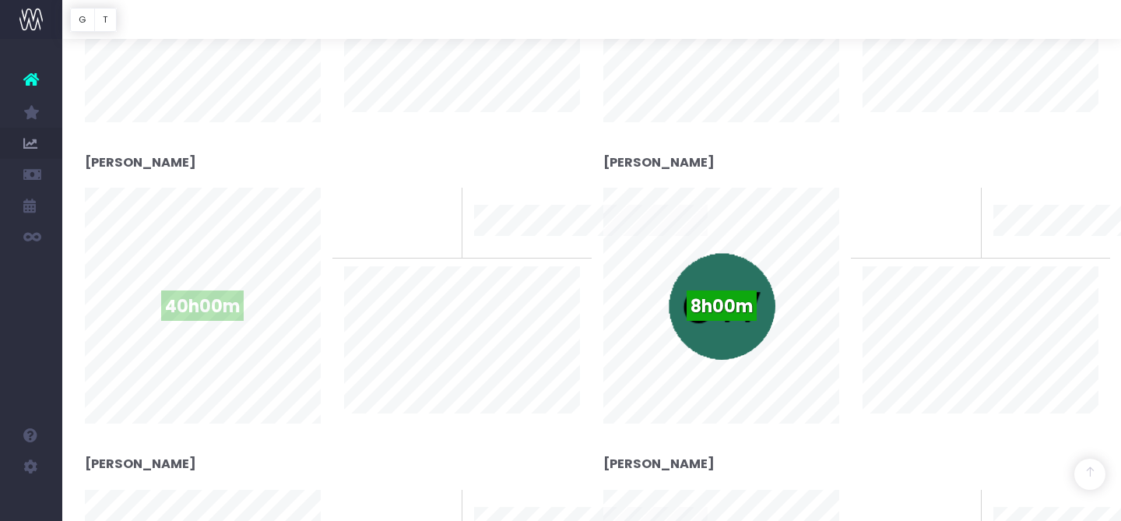
drag, startPoint x: 188, startPoint y: 304, endPoint x: 199, endPoint y: 305, distance: 11.0
click at [188, 304] on span "40h00m" at bounding box center [202, 305] width 83 height 30
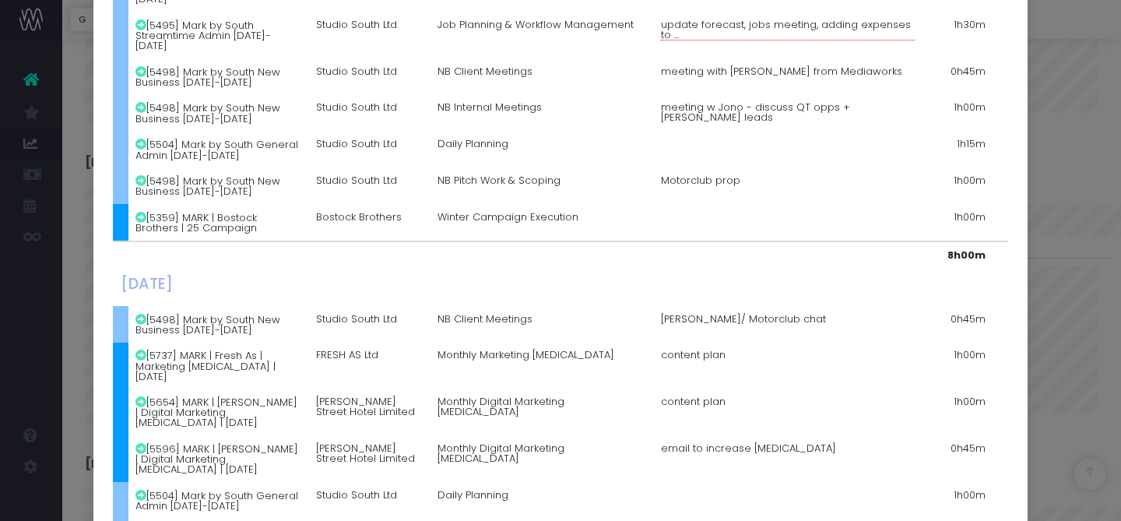
scroll to position [1290, 0]
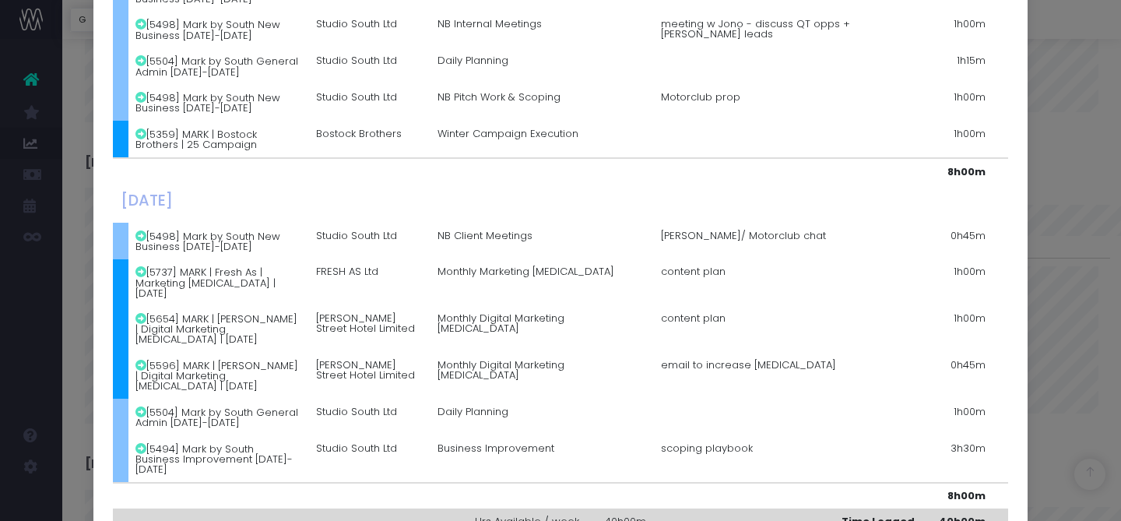
click at [1074, 272] on div "Details for [PERSON_NAME] × [DATE] [5678] MARK | Much [PERSON_NAME] | PR Campai…" at bounding box center [560, 260] width 1121 height 521
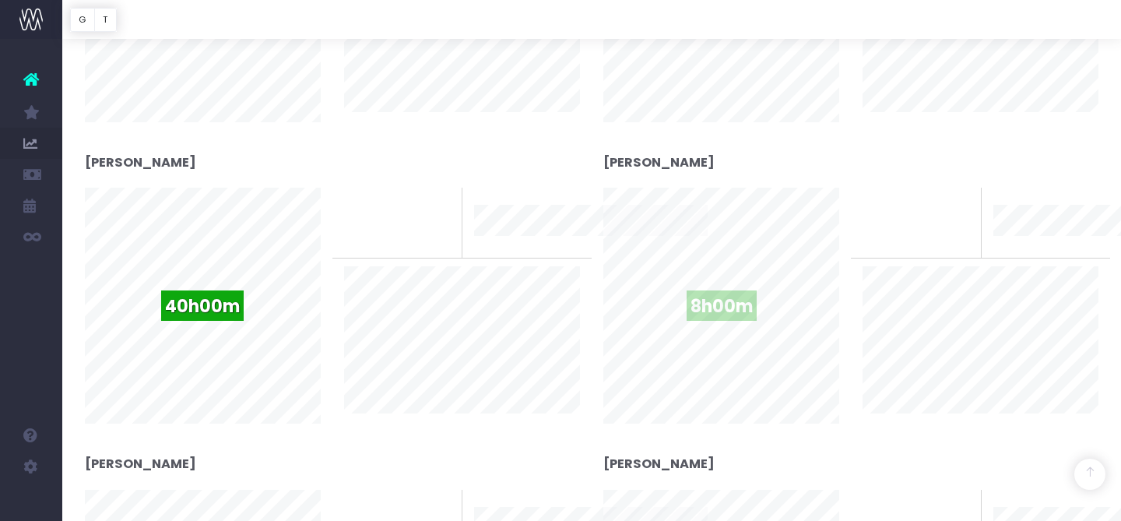
click at [746, 292] on span "8h00m" at bounding box center [722, 305] width 70 height 30
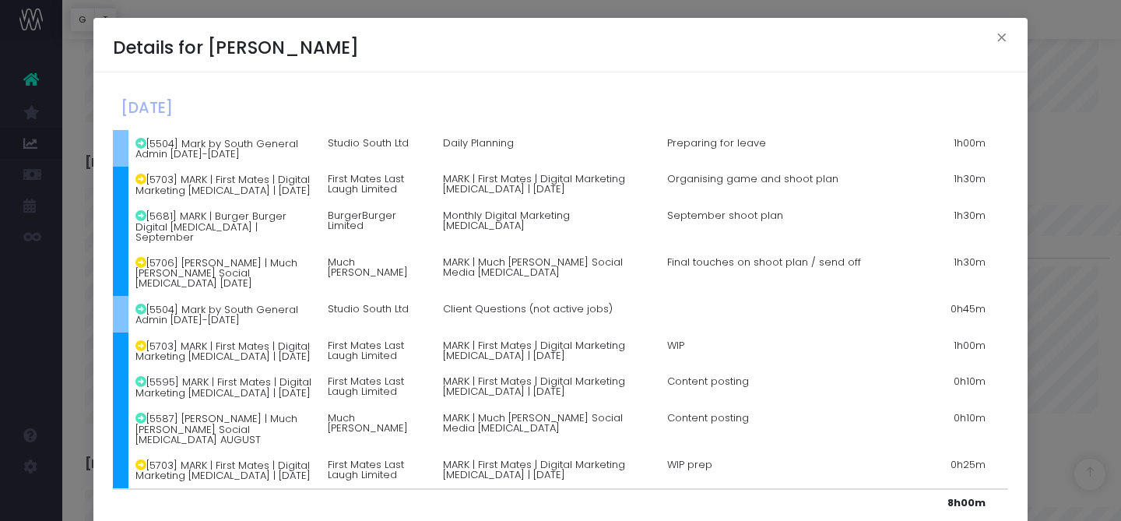
scroll to position [546, 0]
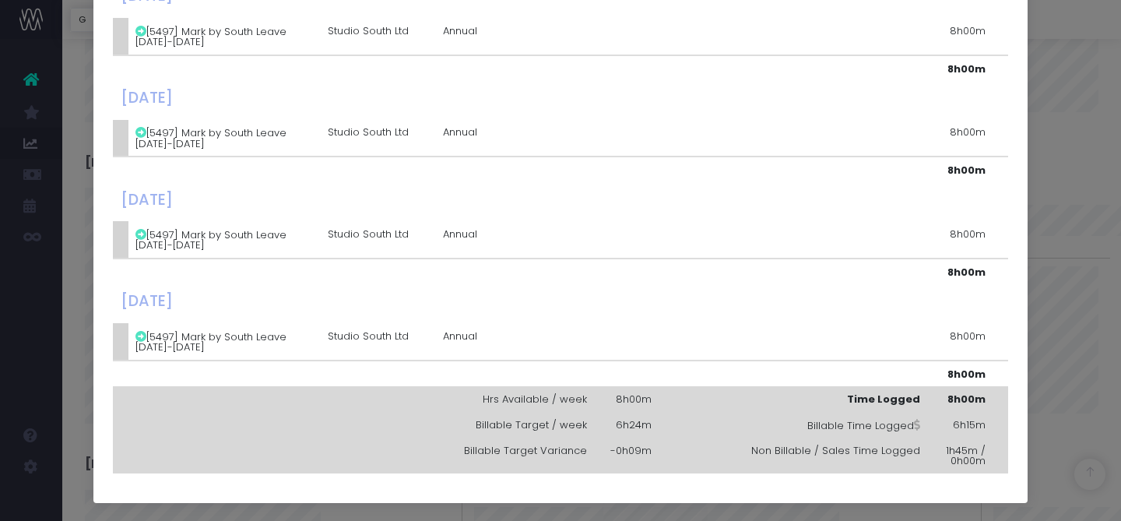
click at [1075, 275] on div "Details for [PERSON_NAME] × [DATE] [5504] Mark by South General Admin [DATE]-[D…" at bounding box center [560, 260] width 1121 height 521
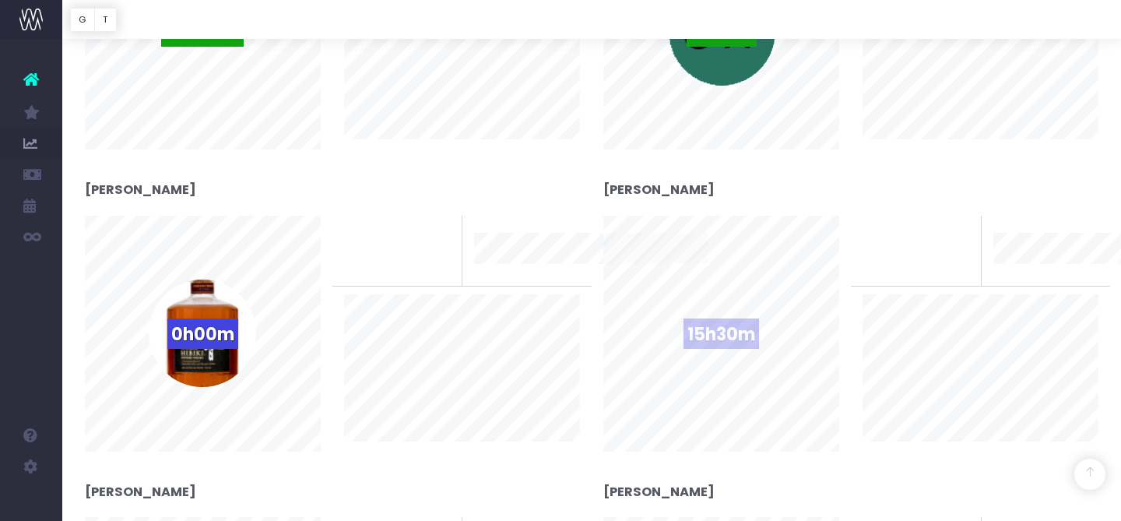
scroll to position [1120, 0]
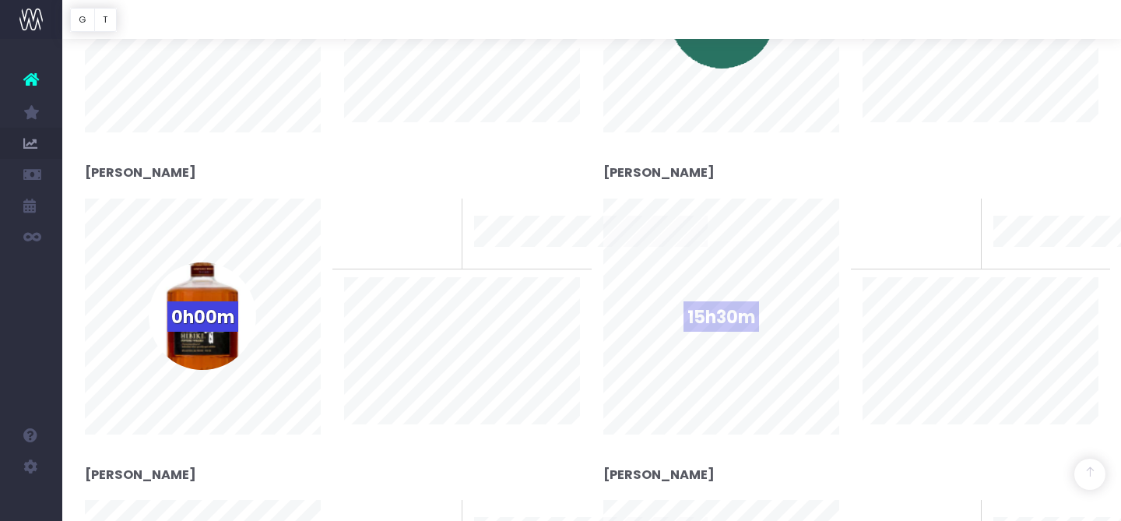
drag, startPoint x: 713, startPoint y: 302, endPoint x: 740, endPoint y: 322, distance: 33.9
click at [713, 302] on span "15h30m" at bounding box center [722, 316] width 76 height 30
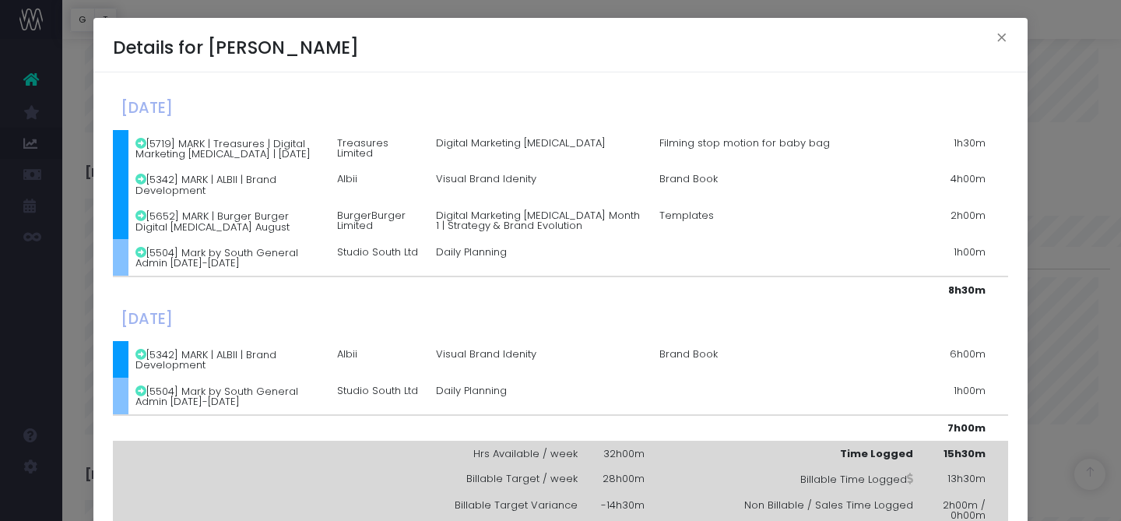
scroll to position [54, 0]
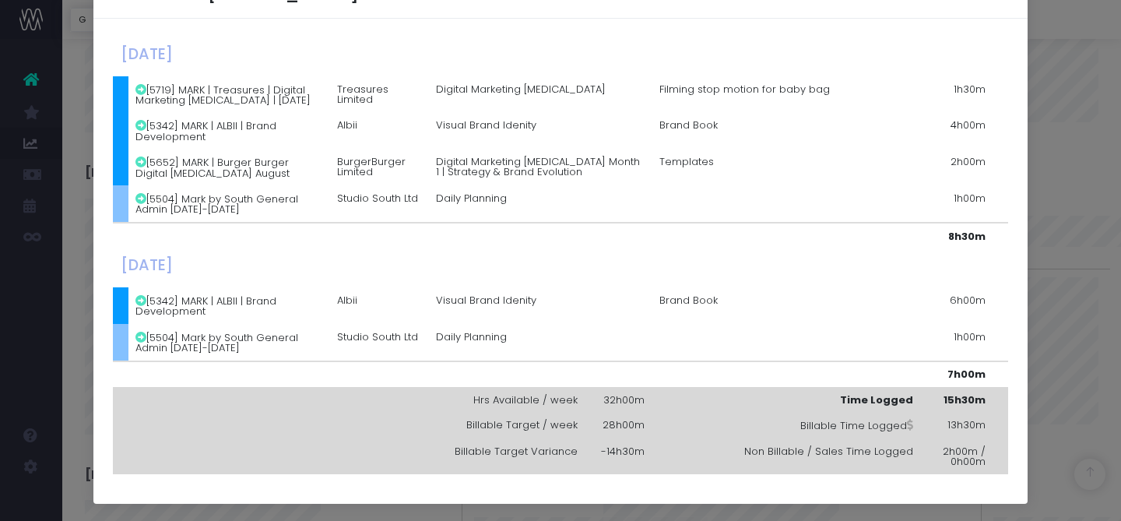
drag, startPoint x: 1060, startPoint y: 180, endPoint x: 1120, endPoint y: 247, distance: 90.4
click at [1060, 181] on div "Details for [PERSON_NAME] × [DATE] [5719] MARK | Treasures | Digital Marketing …" at bounding box center [560, 260] width 1121 height 521
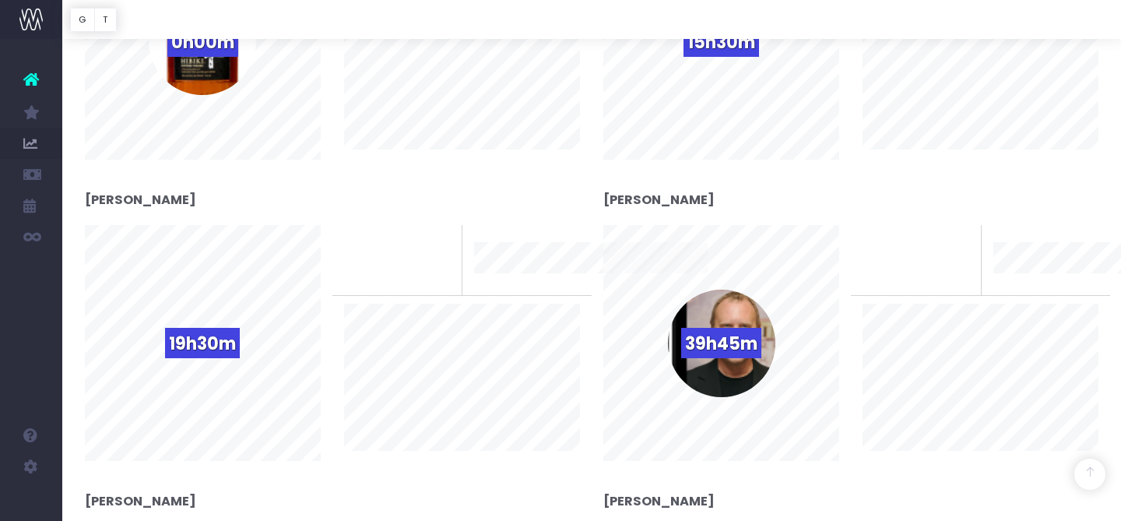
scroll to position [1423, 0]
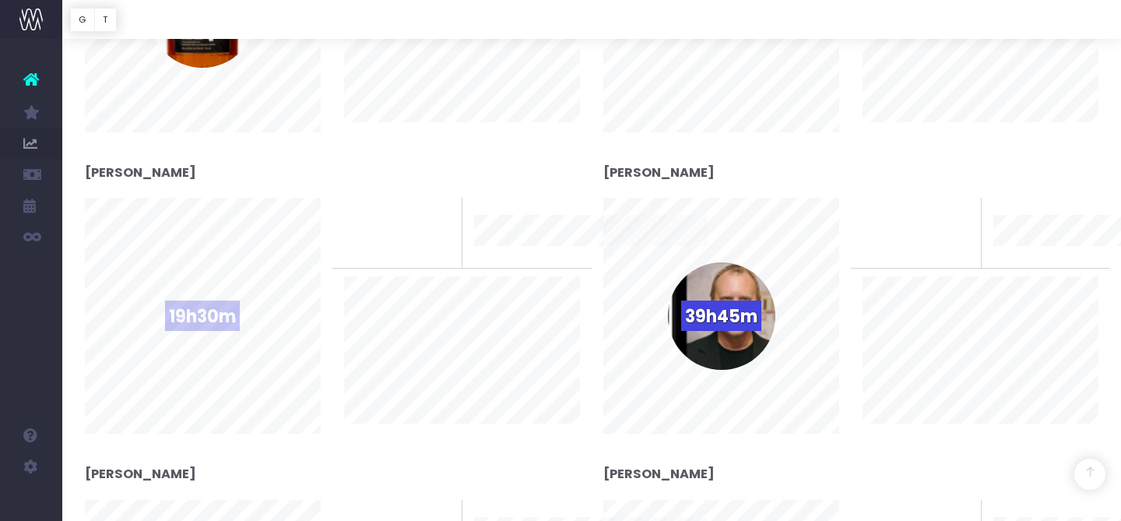
click at [207, 325] on span "19h30m" at bounding box center [202, 316] width 75 height 30
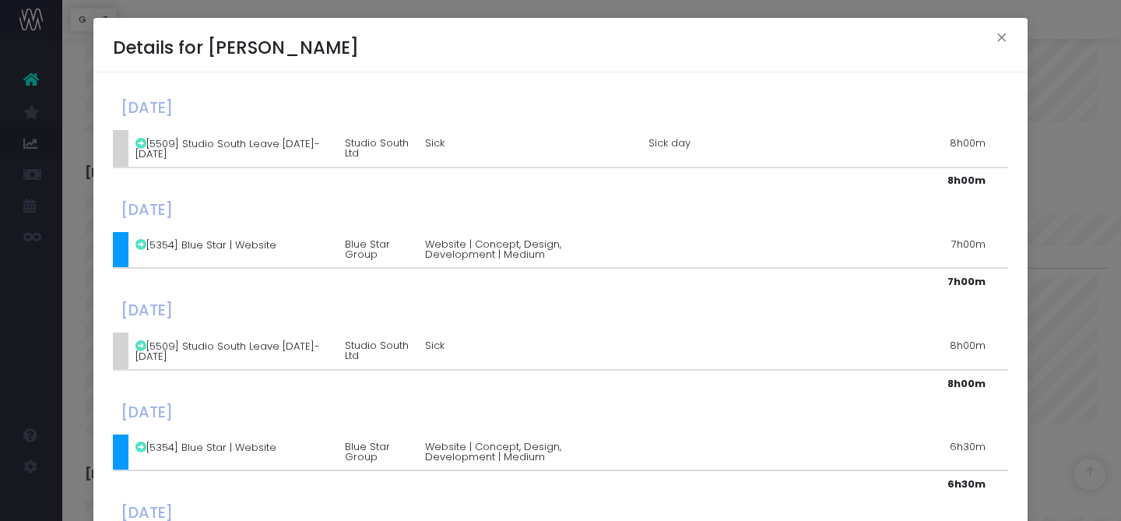
scroll to position [247, 0]
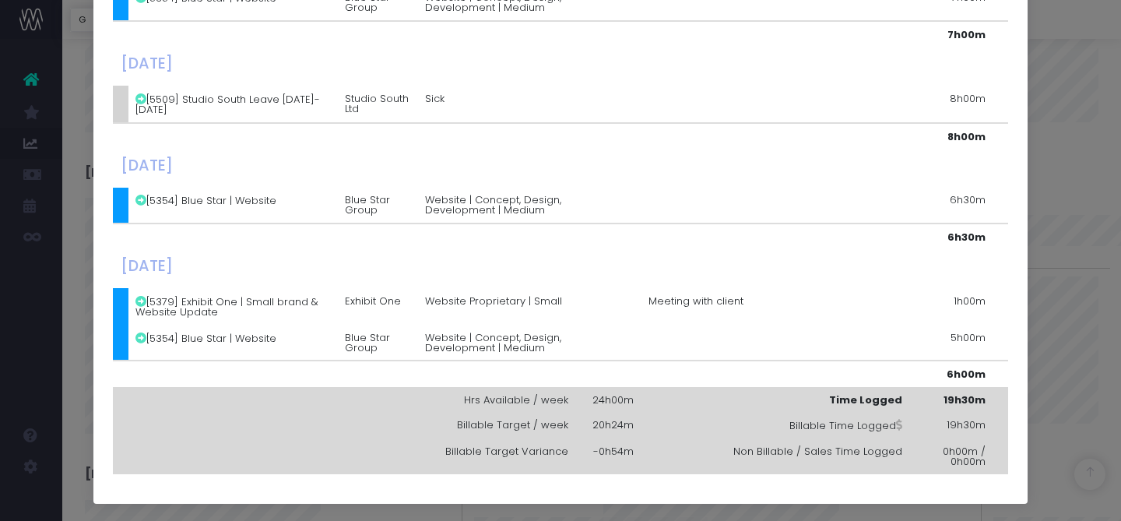
click at [1061, 225] on div "Details for [PERSON_NAME] × [DATE] [5509] [GEOGRAPHIC_DATA] Leave [DATE]-[DATE]…" at bounding box center [560, 260] width 1121 height 521
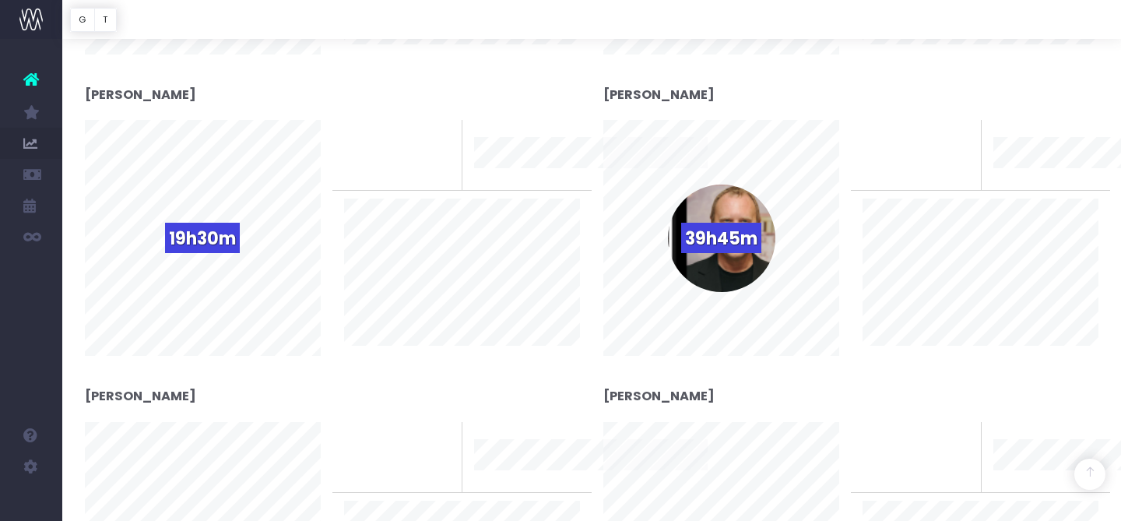
scroll to position [1519, 0]
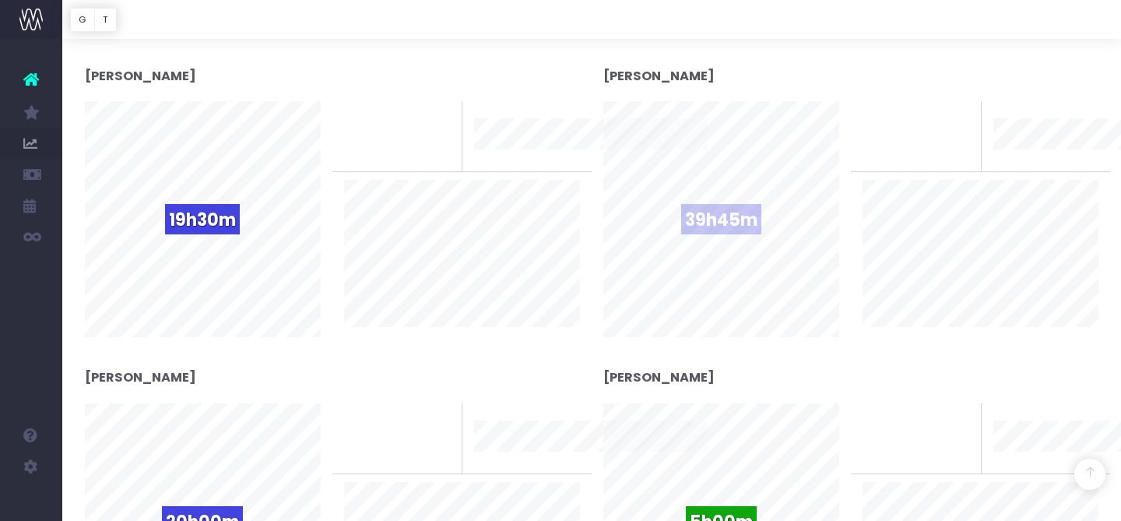
drag, startPoint x: 745, startPoint y: 216, endPoint x: 765, endPoint y: 227, distance: 22.3
click at [744, 217] on span "39h45m" at bounding box center [721, 219] width 80 height 30
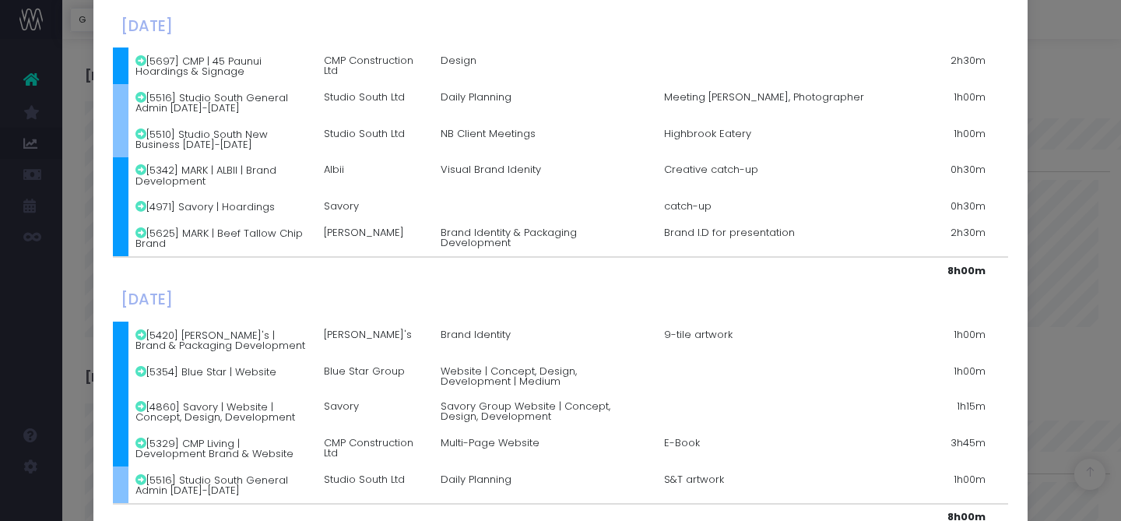
scroll to position [822, 0]
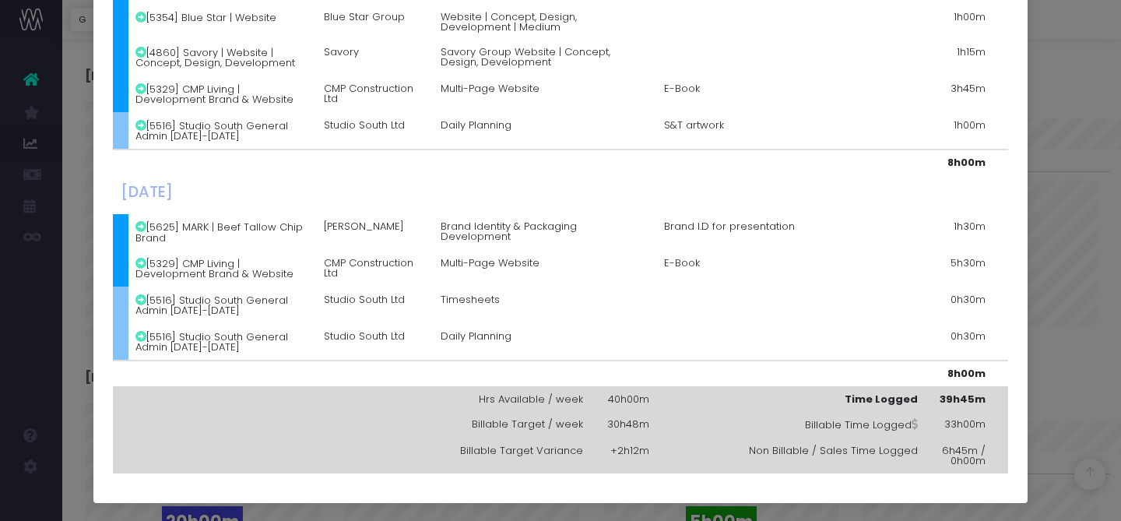
click at [1051, 177] on div "Details for [PERSON_NAME] × [DATE] [5625] MARK | Beef Tallow Chip Brand [PERSON…" at bounding box center [560, 260] width 1121 height 521
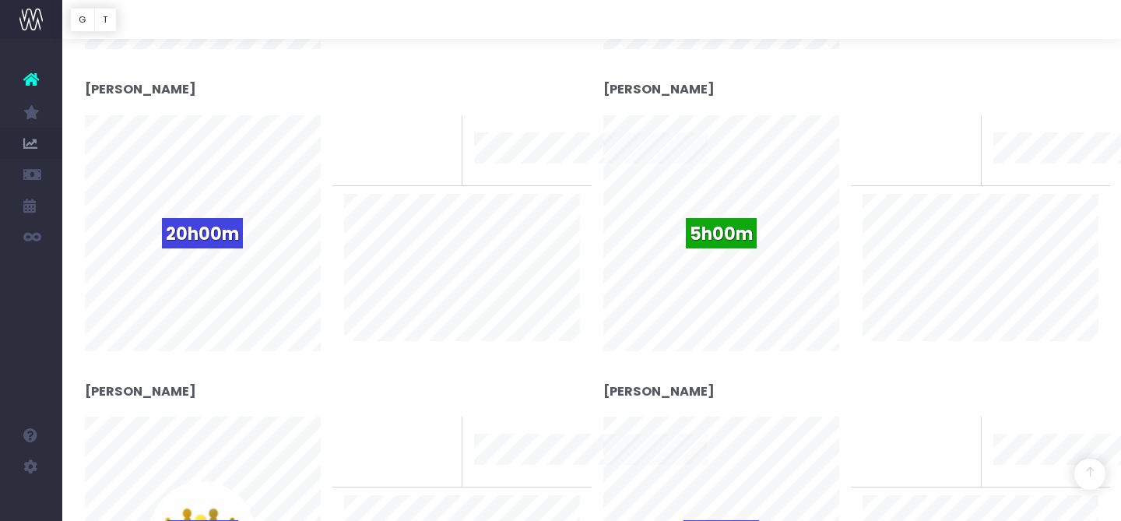
scroll to position [1827, 0]
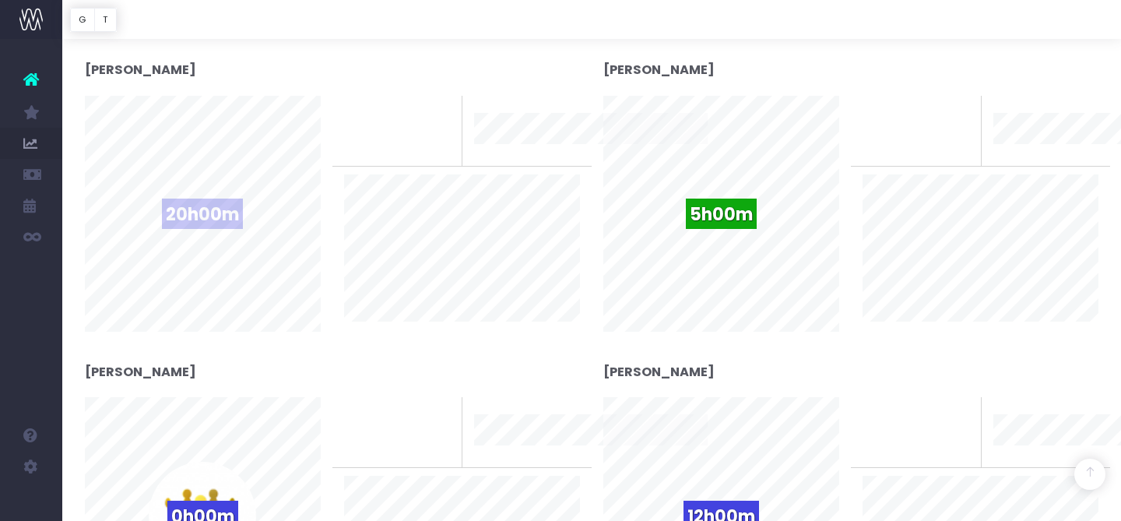
drag, startPoint x: 213, startPoint y: 215, endPoint x: 228, endPoint y: 222, distance: 16.4
click at [214, 216] on span "20h00m" at bounding box center [202, 214] width 81 height 30
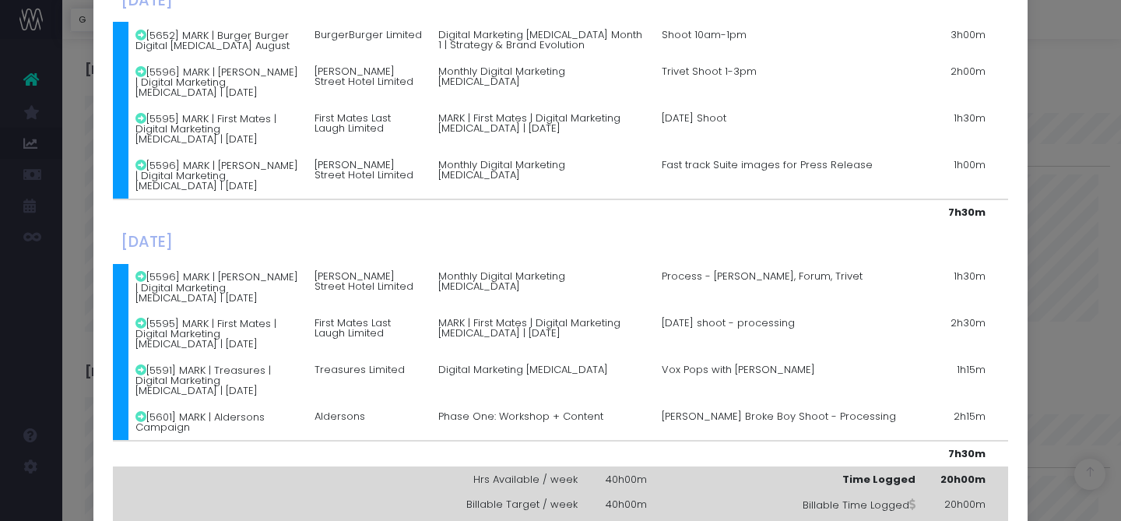
scroll to position [326, 0]
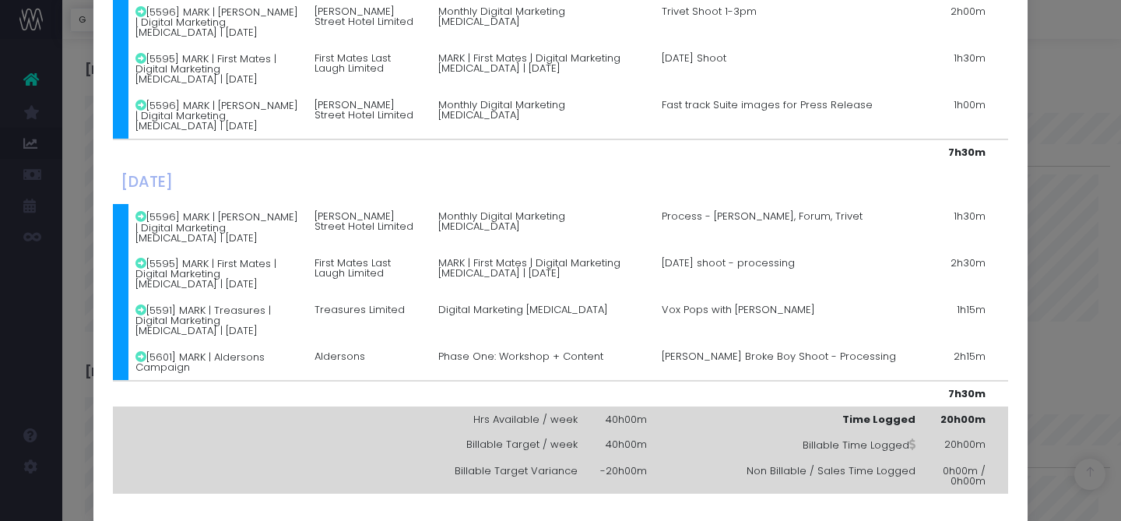
click at [1057, 174] on div "Details for [PERSON_NAME] × [DATE] [5591] MARK | Treasures | Digital Marketing …" at bounding box center [560, 260] width 1121 height 521
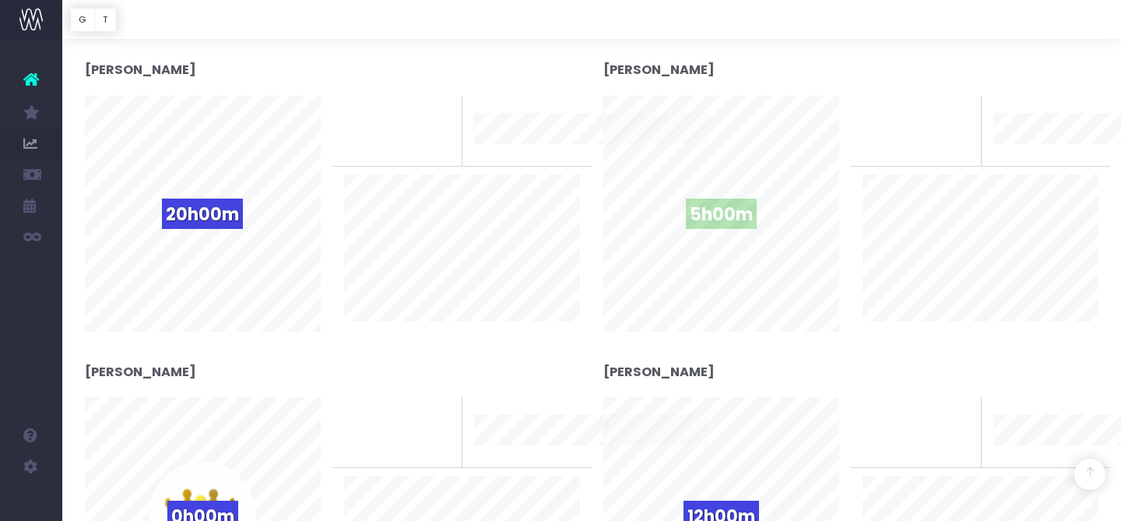
click at [722, 226] on span "5h00m" at bounding box center [721, 214] width 71 height 30
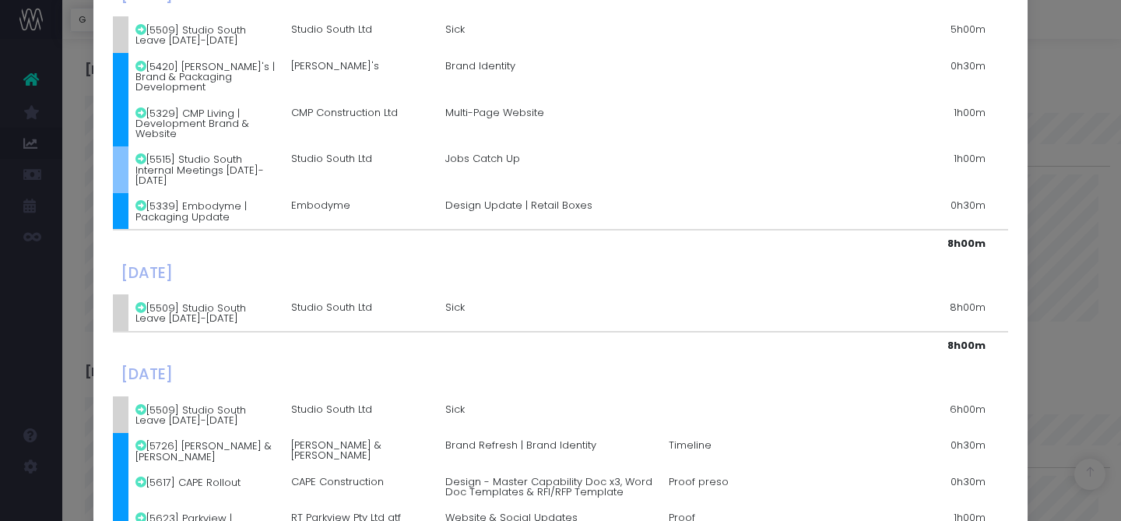
scroll to position [468, 0]
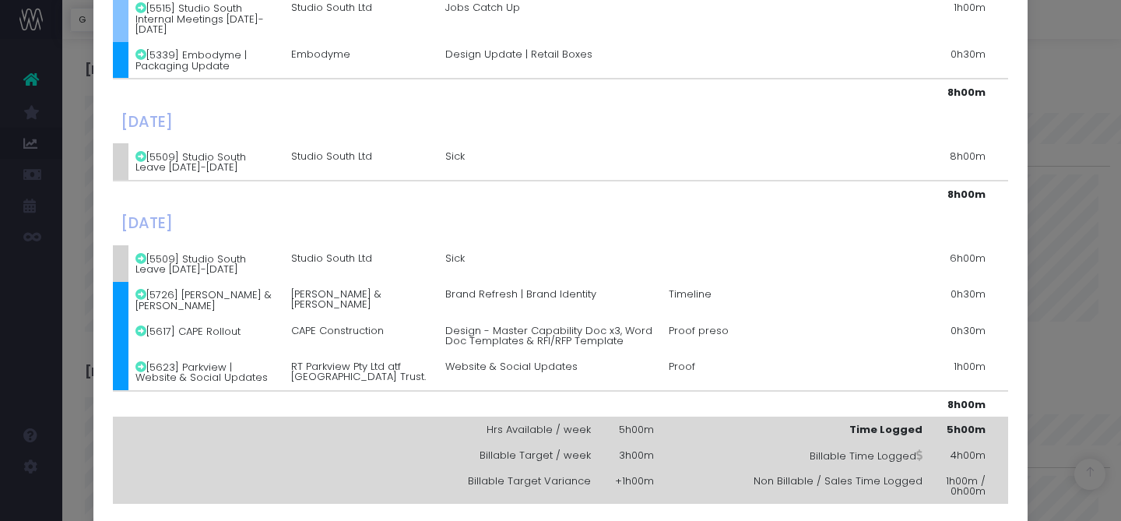
click at [1081, 188] on div "Details for [PERSON_NAME] × [DATE] [5509] Studio South Leave [DATE]-[DATE] Stud…" at bounding box center [560, 260] width 1121 height 521
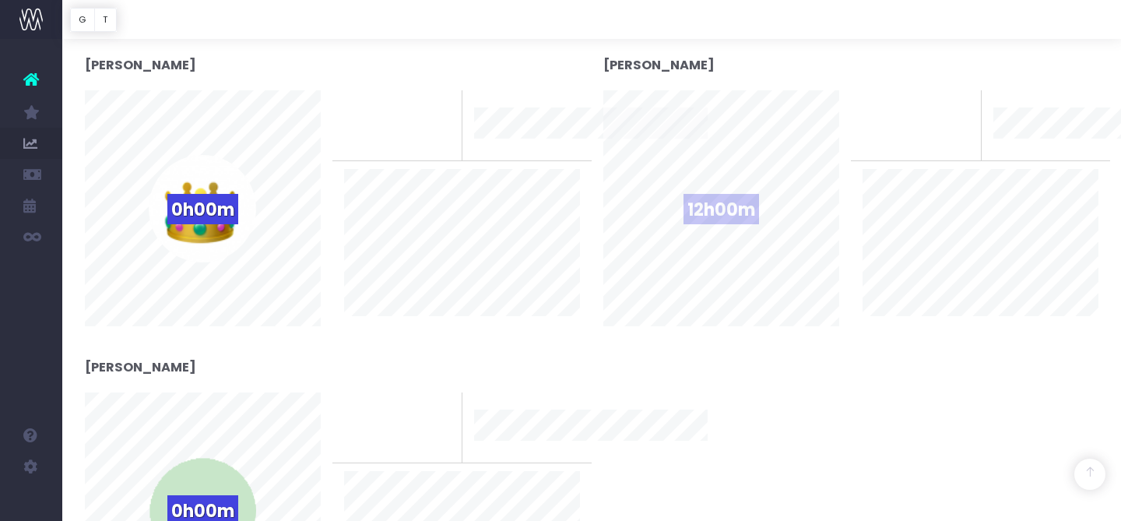
scroll to position [2137, 0]
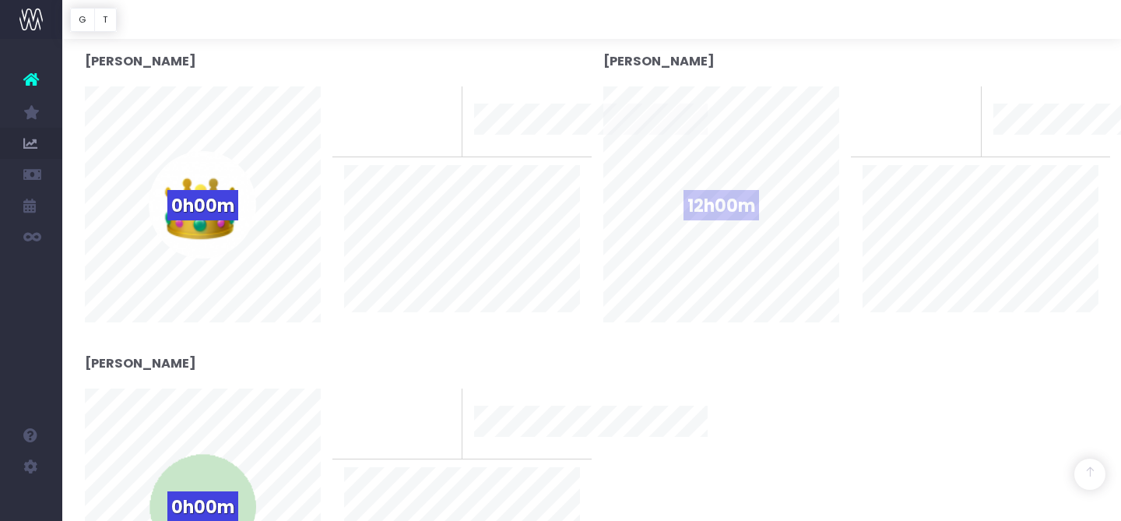
click at [730, 215] on span "12h00m" at bounding box center [722, 205] width 76 height 30
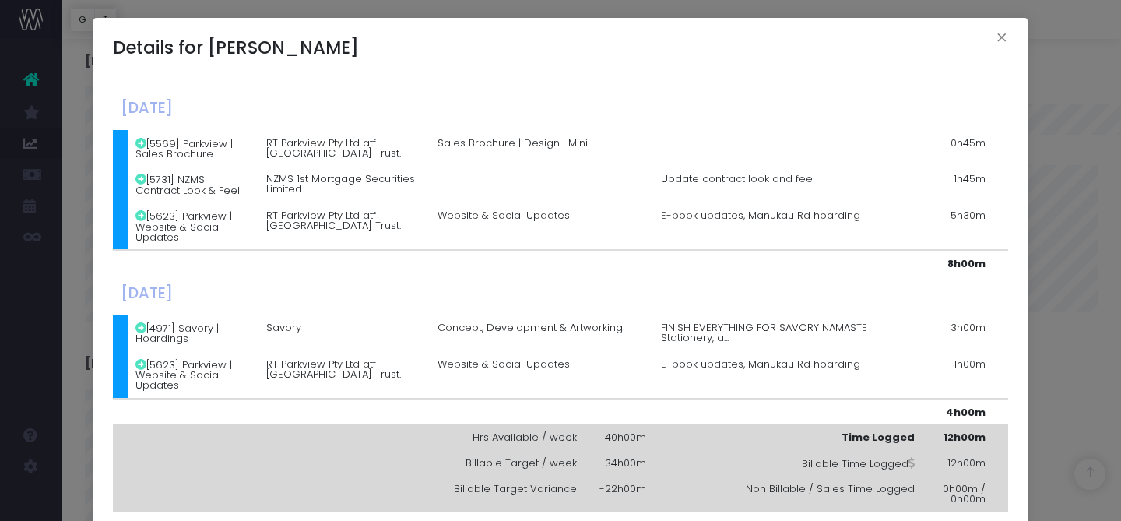
scroll to position [18, 0]
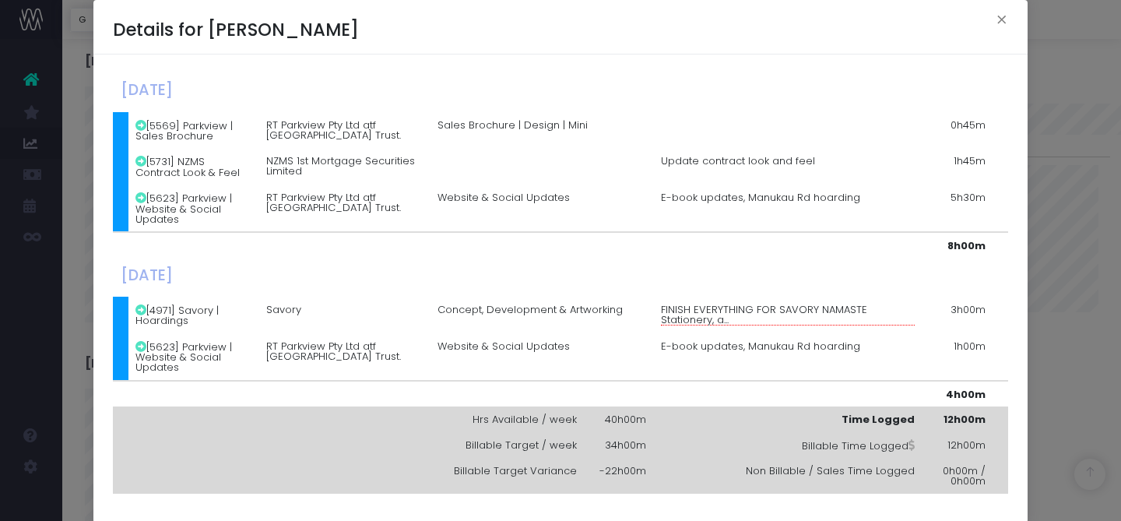
drag, startPoint x: 1049, startPoint y: 373, endPoint x: 107, endPoint y: 361, distance: 942.2
click at [1048, 373] on div "Details for [PERSON_NAME] × [DATE] [5569] [GEOGRAPHIC_DATA] | Sales Brochure RT…" at bounding box center [560, 260] width 1121 height 521
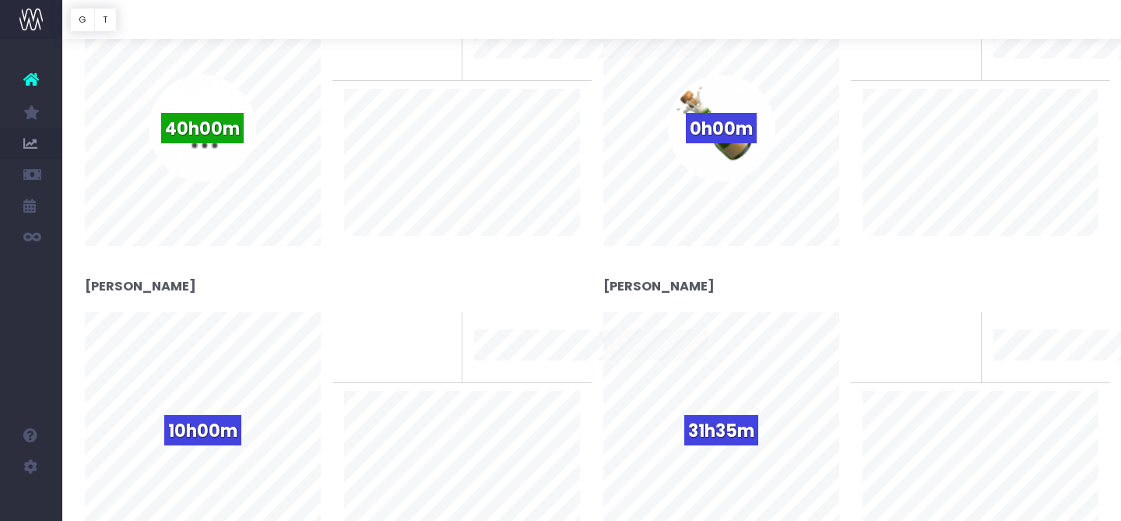
scroll to position [0, 0]
